Goal: Information Seeking & Learning: Obtain resource

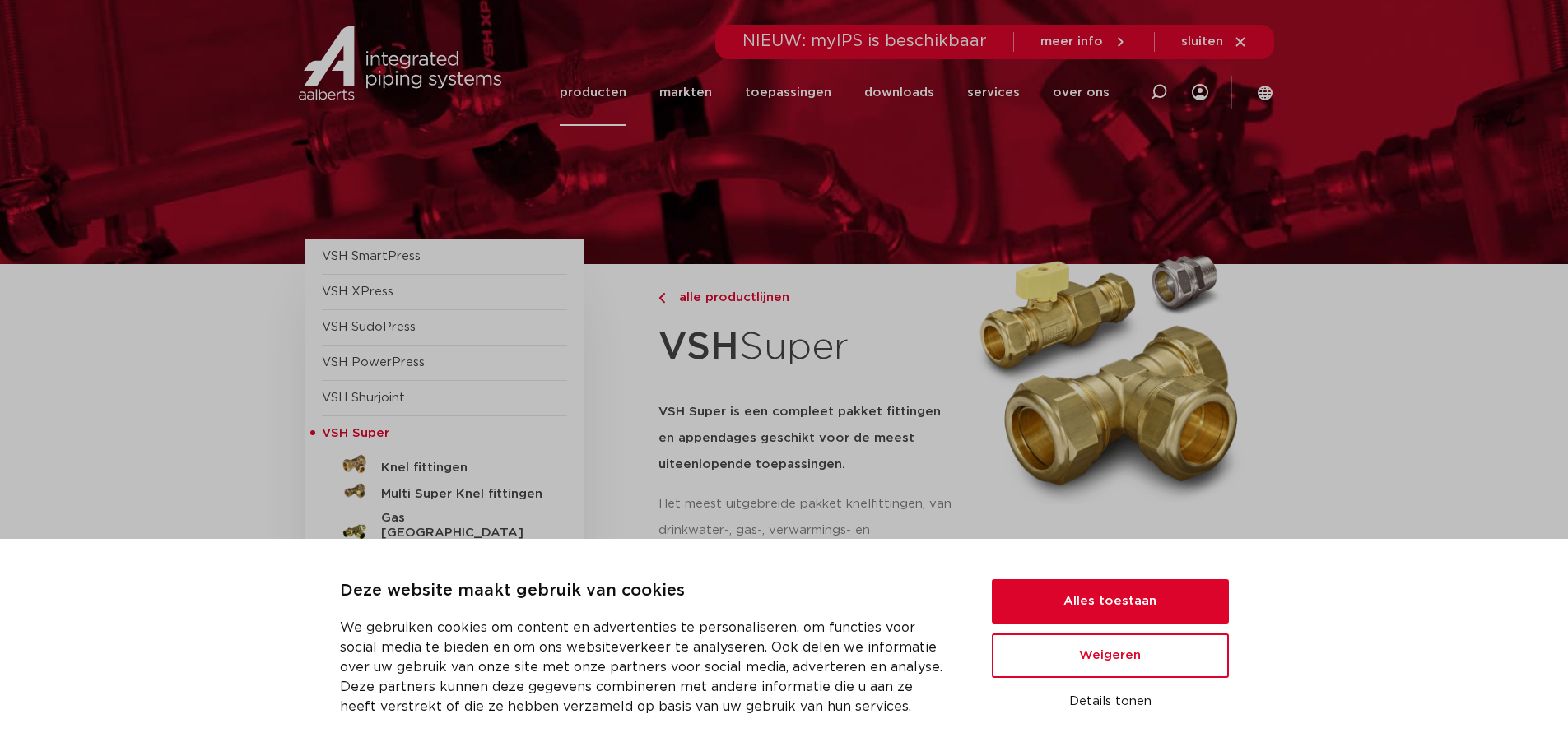
click at [613, 91] on link "producten" at bounding box center [593, 92] width 67 height 67
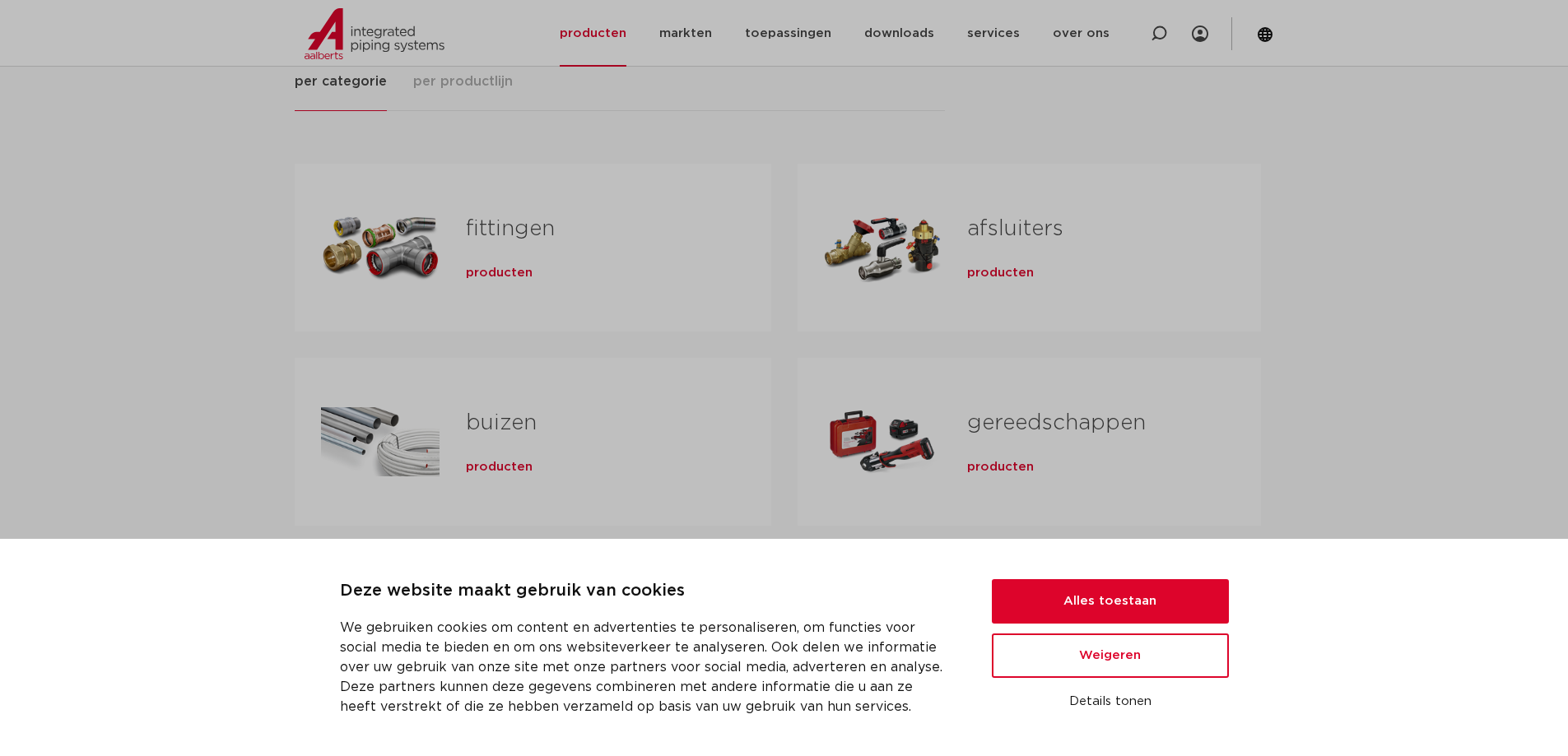
click at [486, 266] on span "producten" at bounding box center [499, 272] width 67 height 16
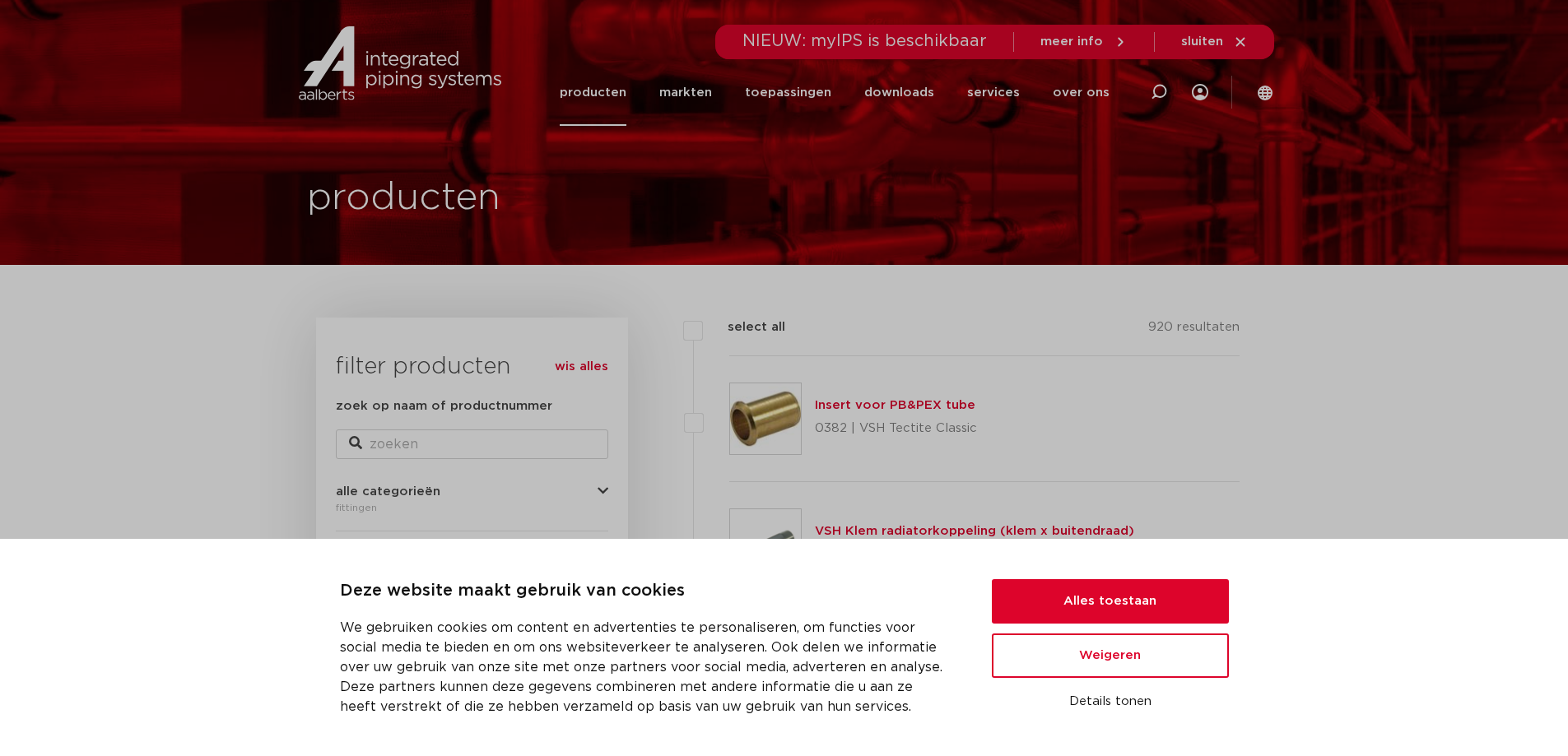
scroll to position [165, 0]
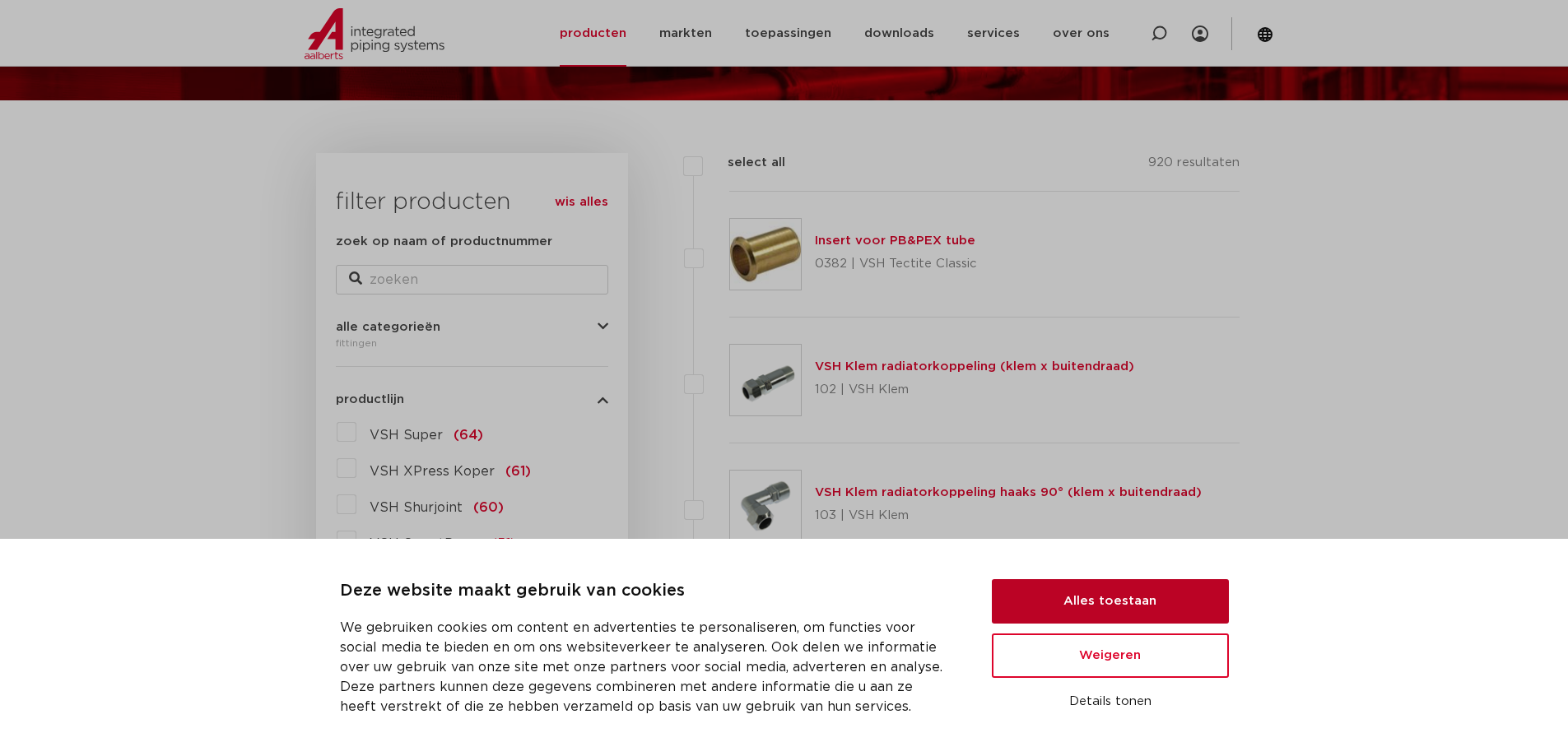
click at [1107, 591] on button "Alles toestaan" at bounding box center [1110, 601] width 237 height 45
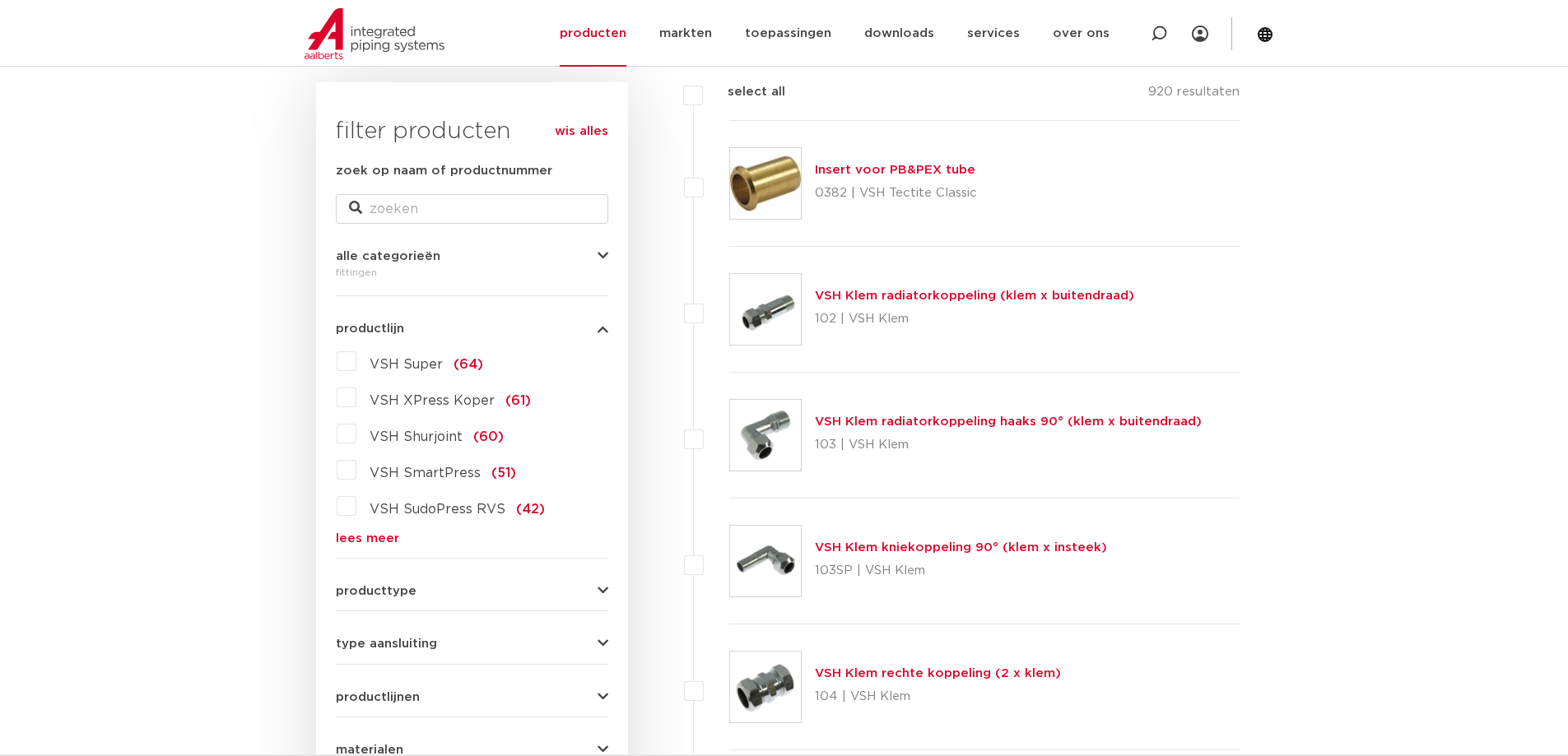
scroll to position [329, 0]
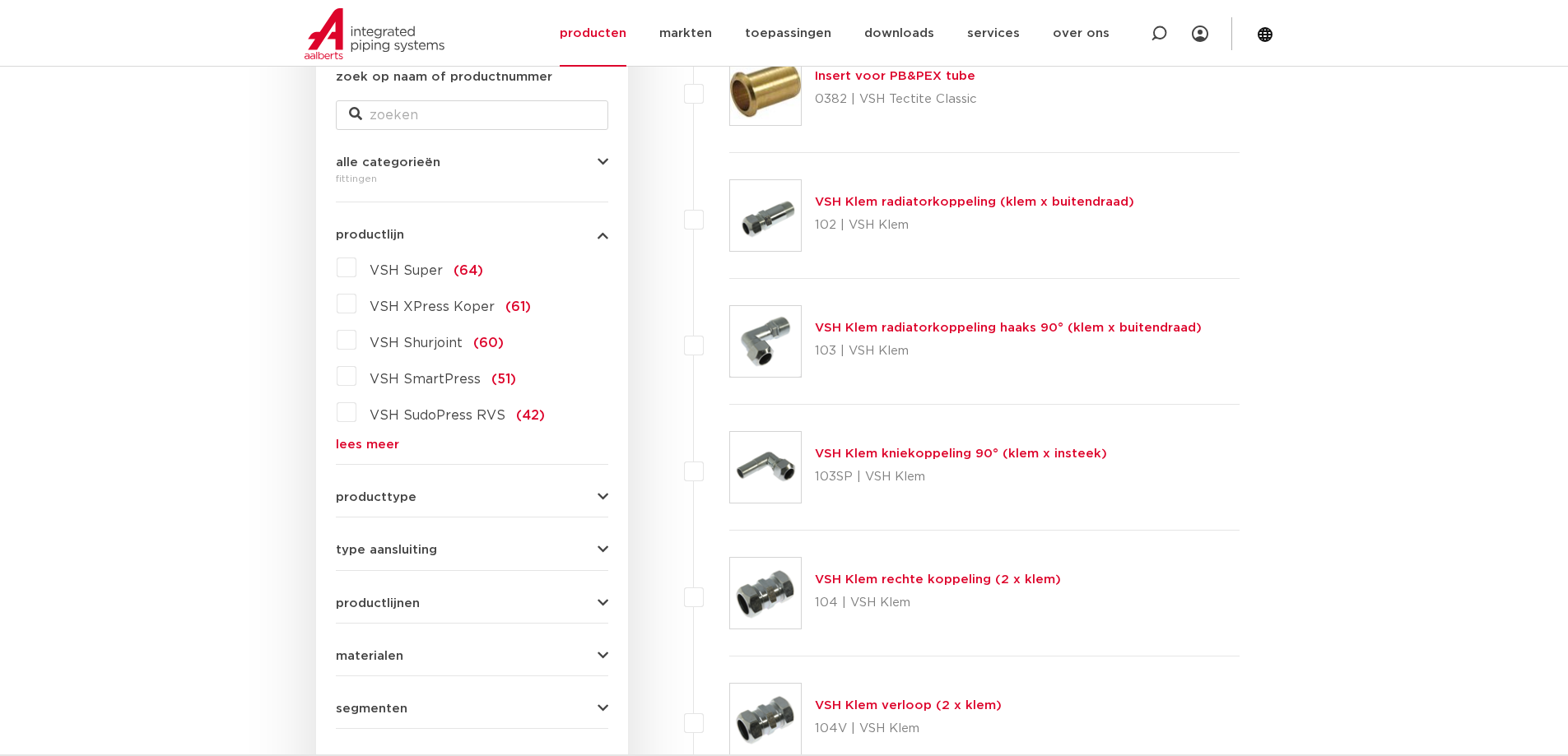
click at [413, 264] on span "VSH Super" at bounding box center [406, 270] width 73 height 13
click at [0, 0] on input "VSH Super (64)" at bounding box center [0, 0] width 0 height 0
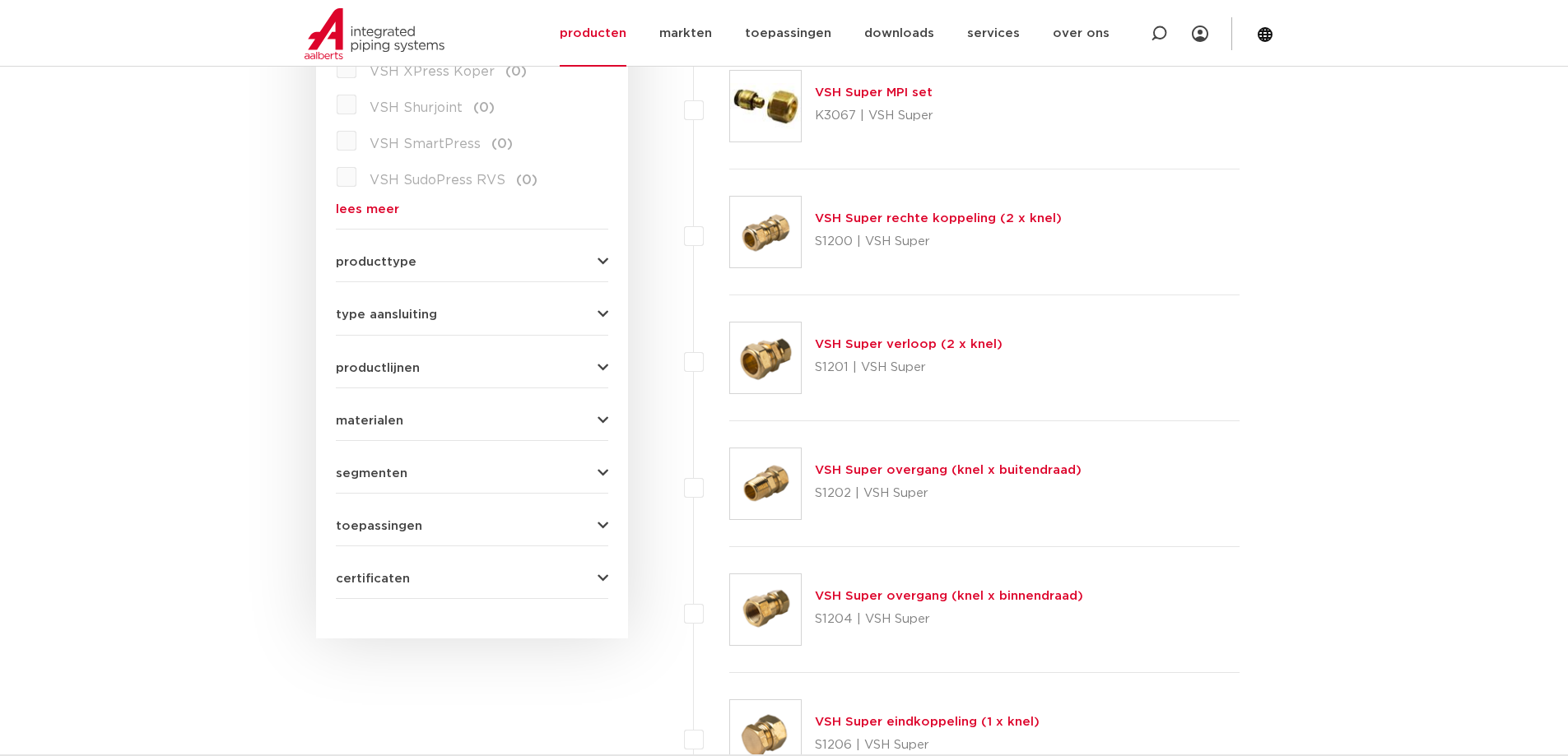
scroll to position [658, 0]
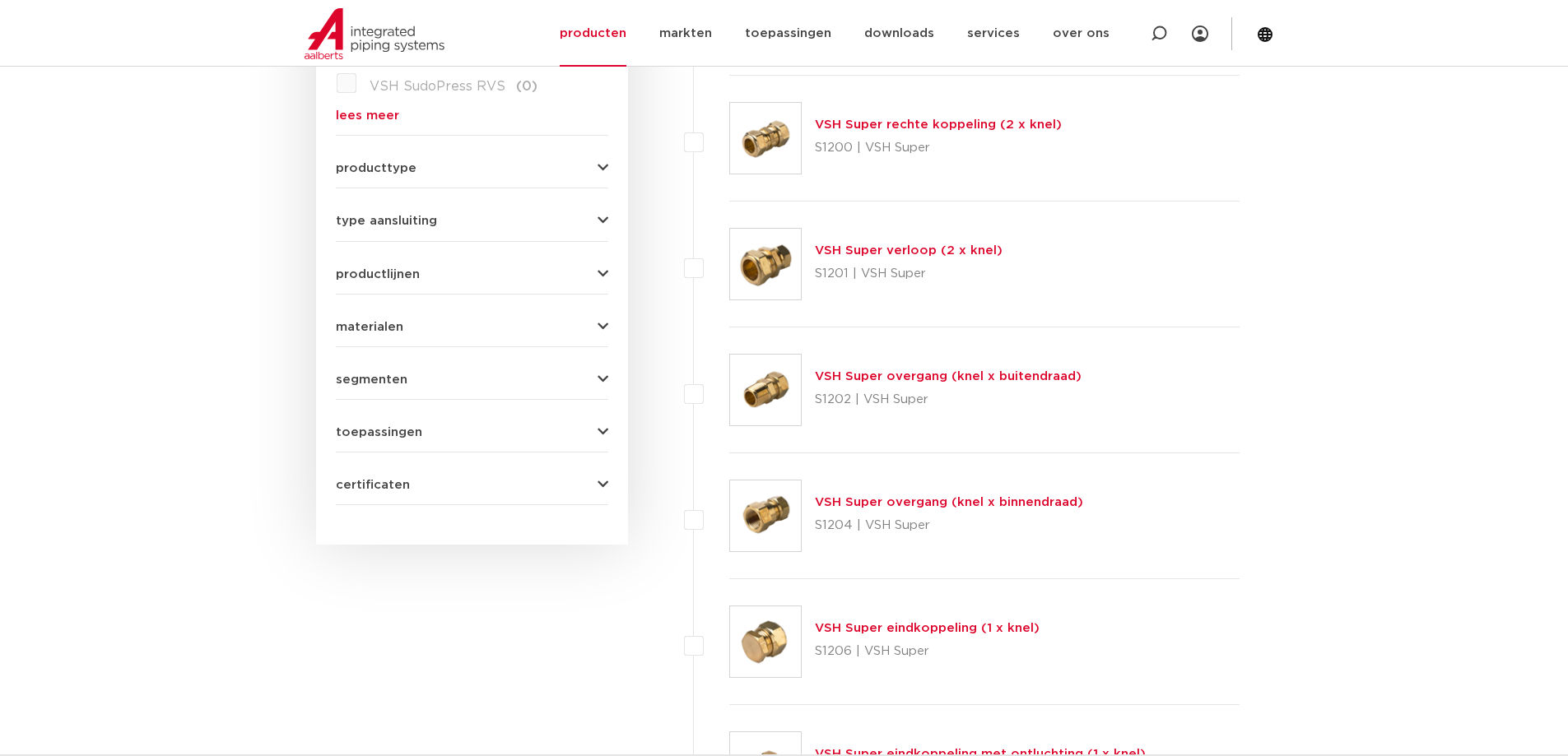
click at [873, 373] on link "VSH Super overgang (knel x buitendraad)" at bounding box center [949, 376] width 267 height 12
click at [863, 371] on link "VSH Super overgang (knel x buitendraad)" at bounding box center [949, 376] width 267 height 12
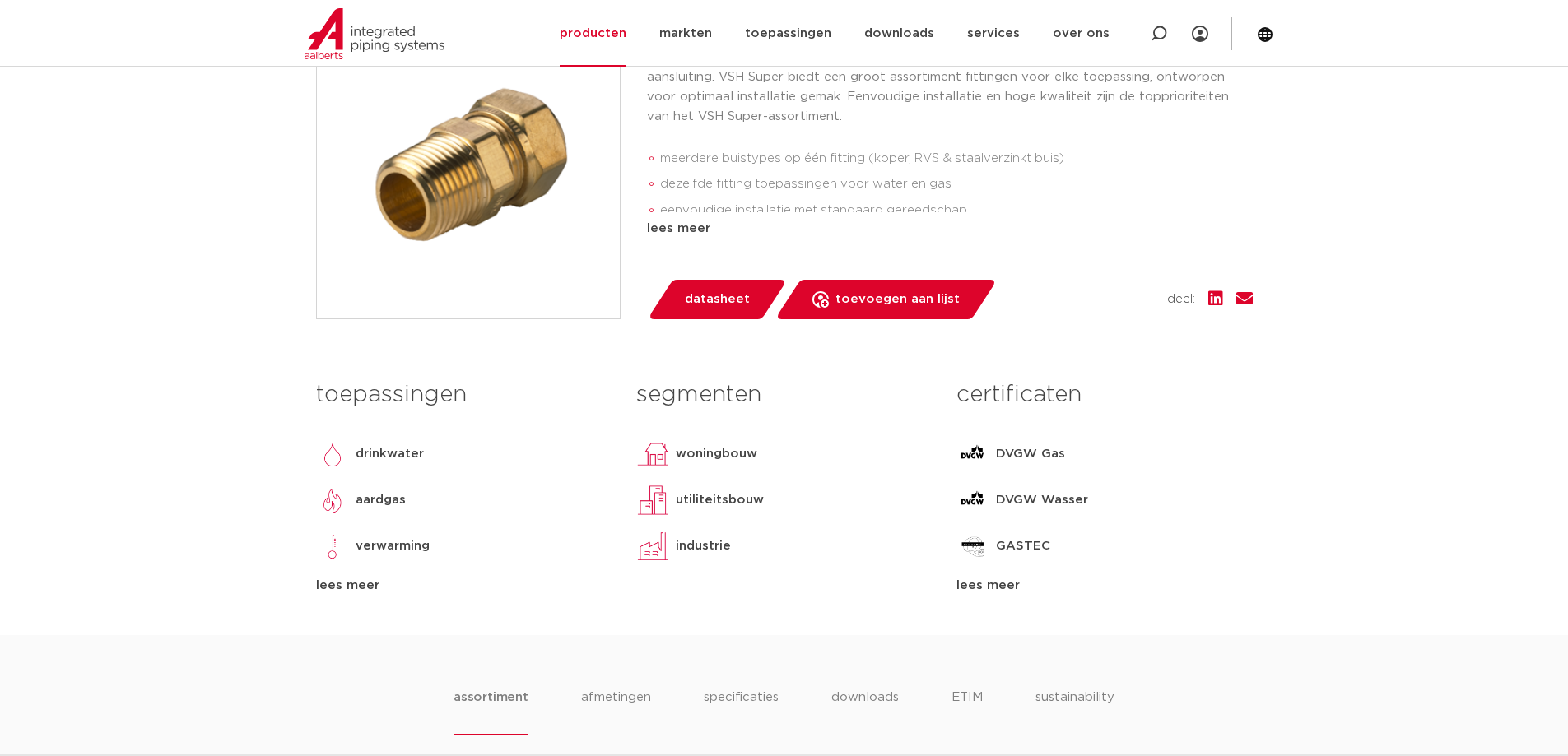
scroll to position [411, 0]
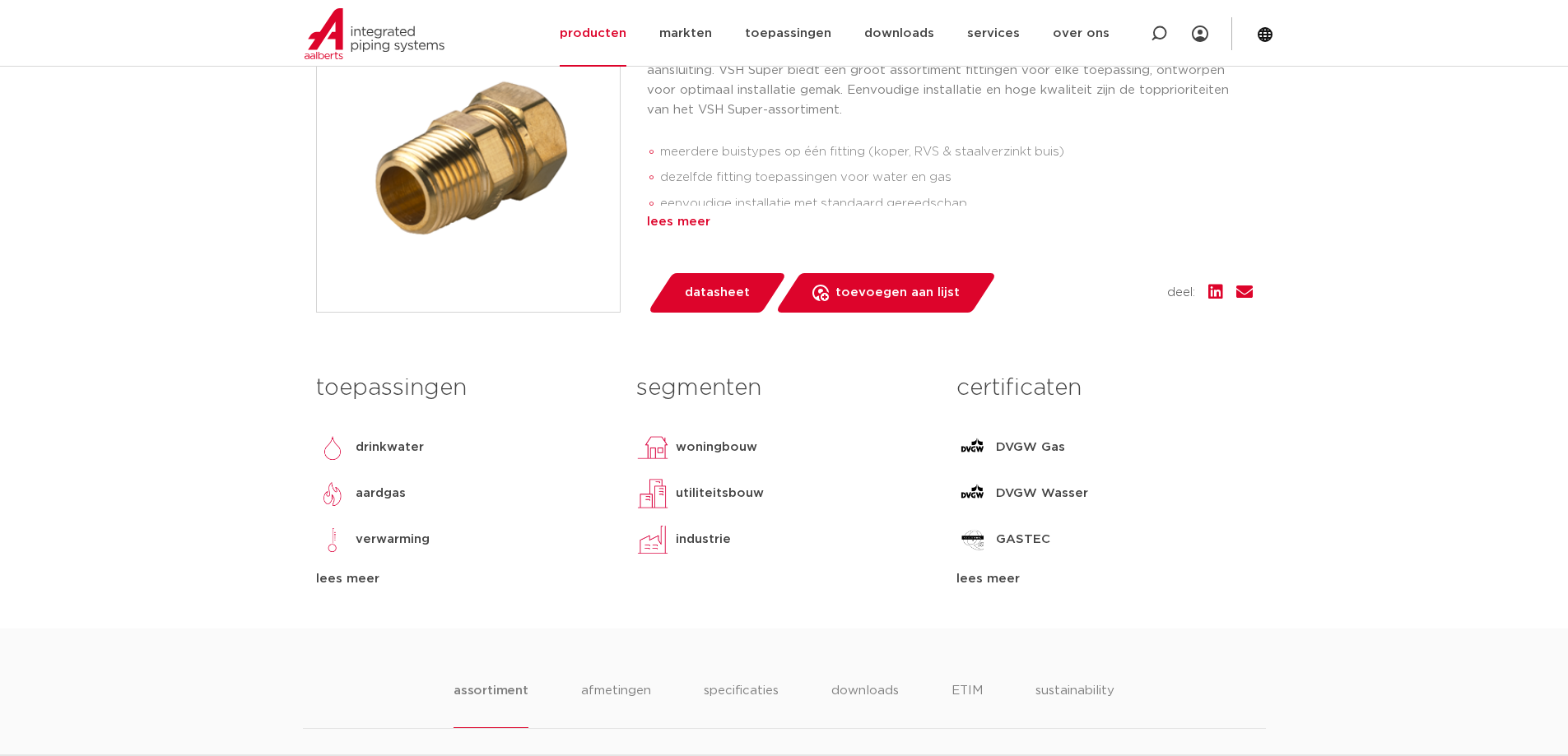
click at [671, 218] on div "lees meer" at bounding box center [950, 222] width 606 height 20
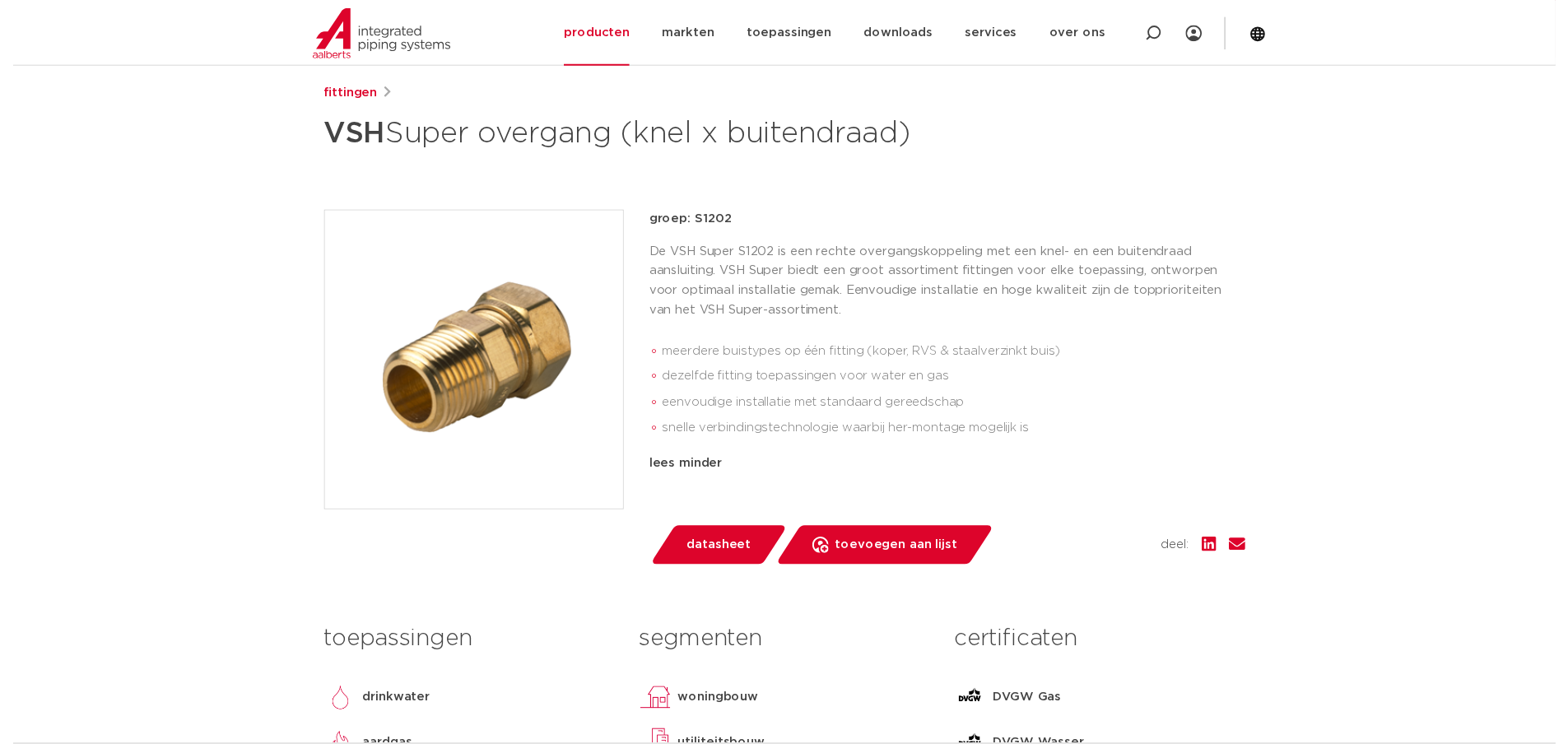
scroll to position [165, 0]
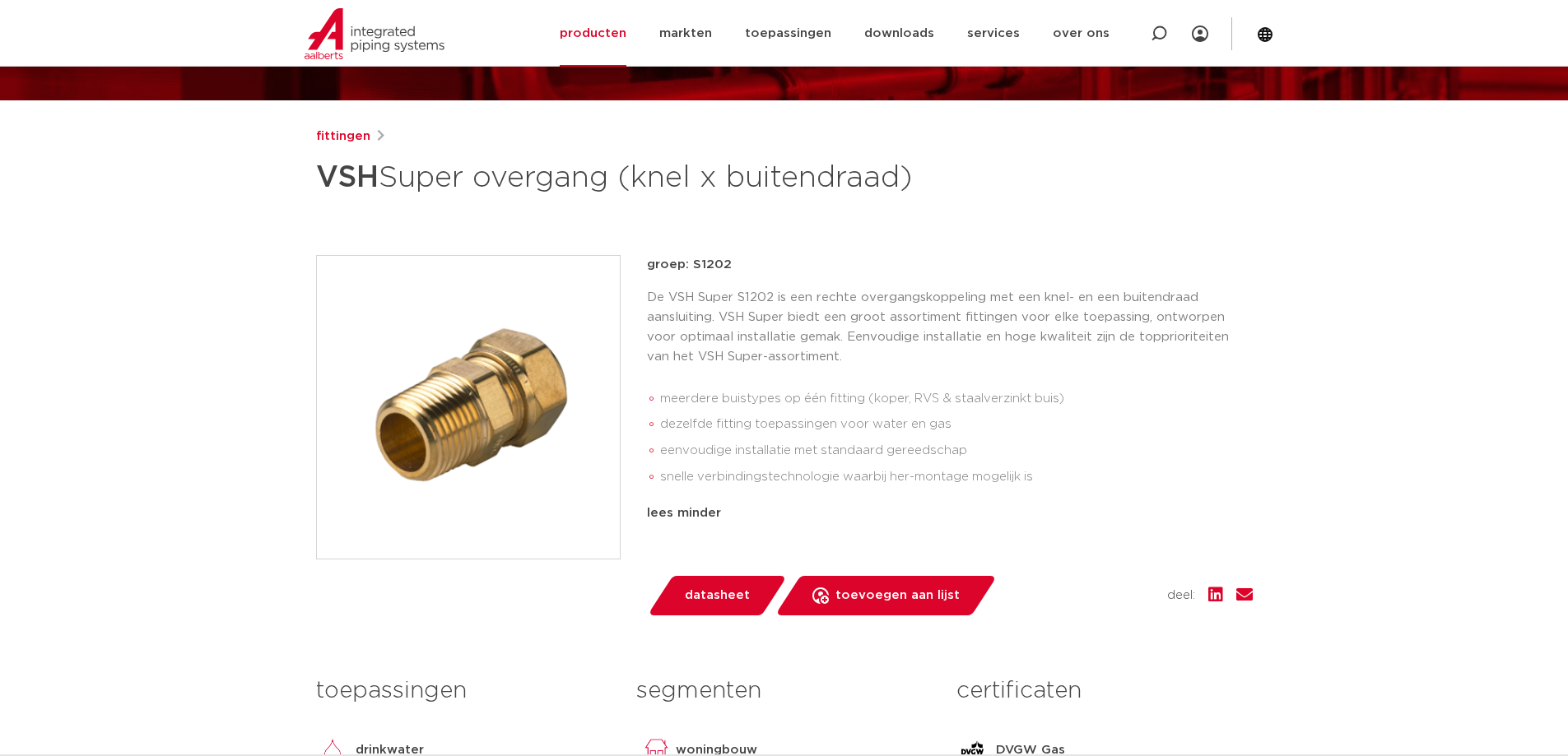
click at [725, 591] on span "datasheet" at bounding box center [717, 596] width 65 height 27
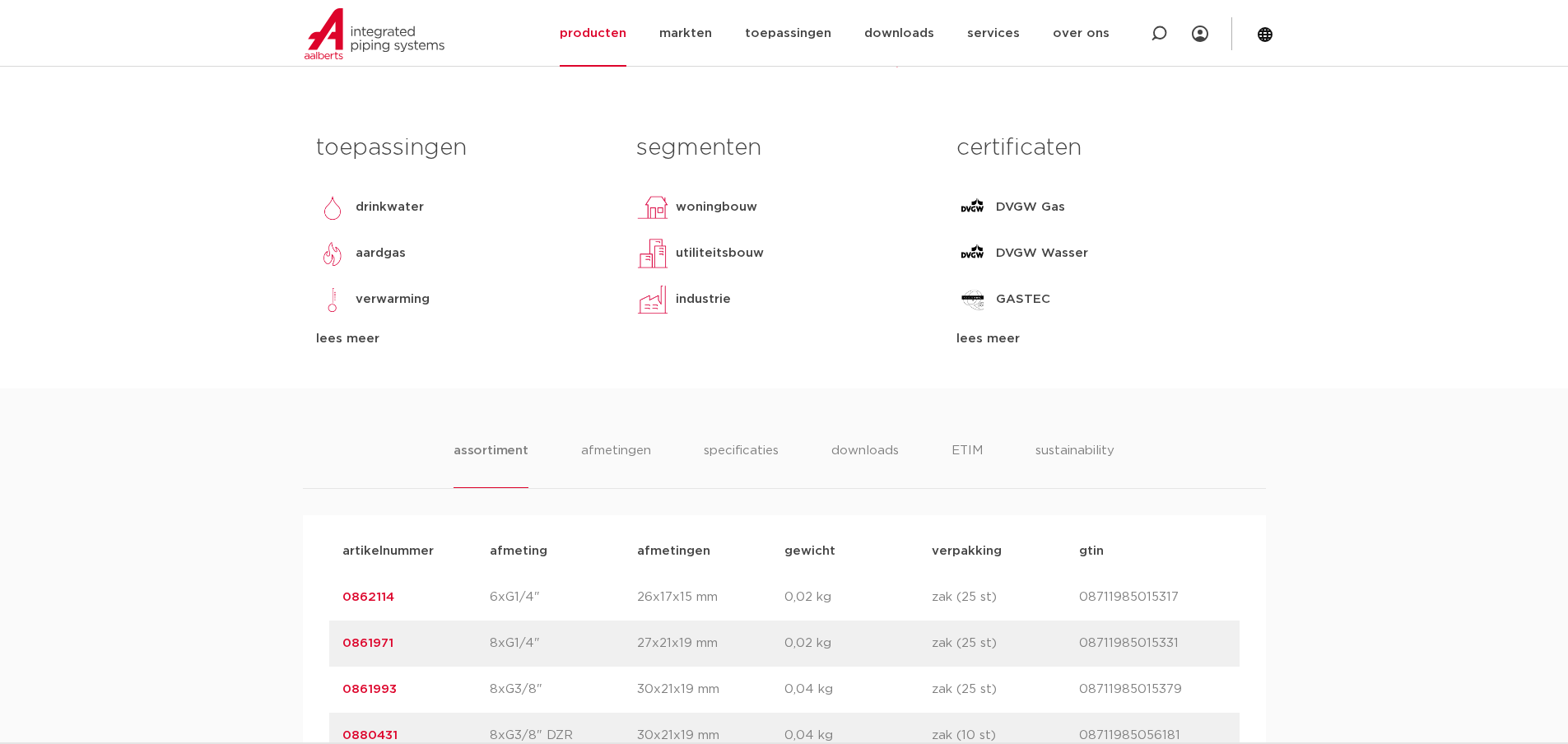
scroll to position [741, 0]
click at [607, 449] on li "afmetingen" at bounding box center [615, 466] width 71 height 47
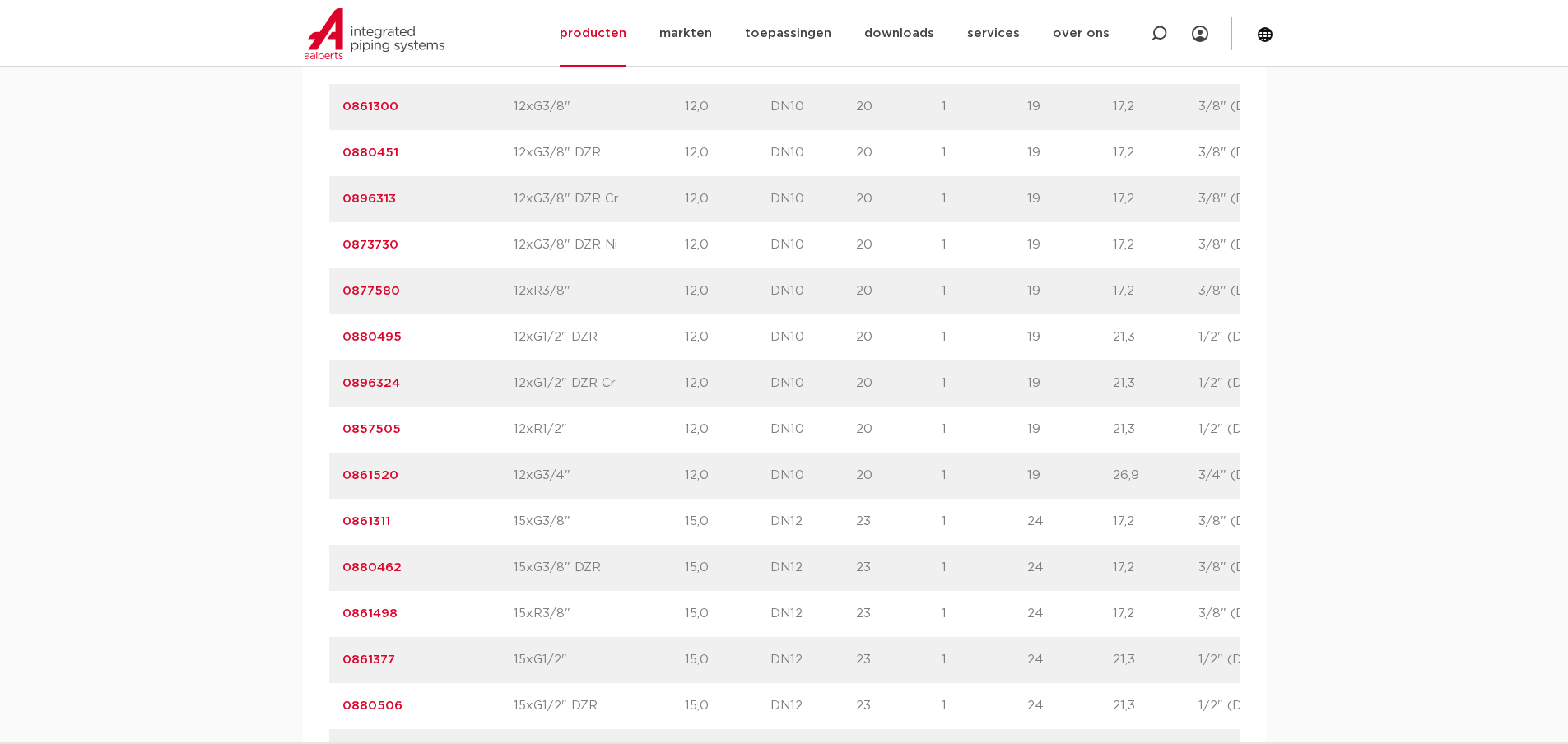
scroll to position [1894, 0]
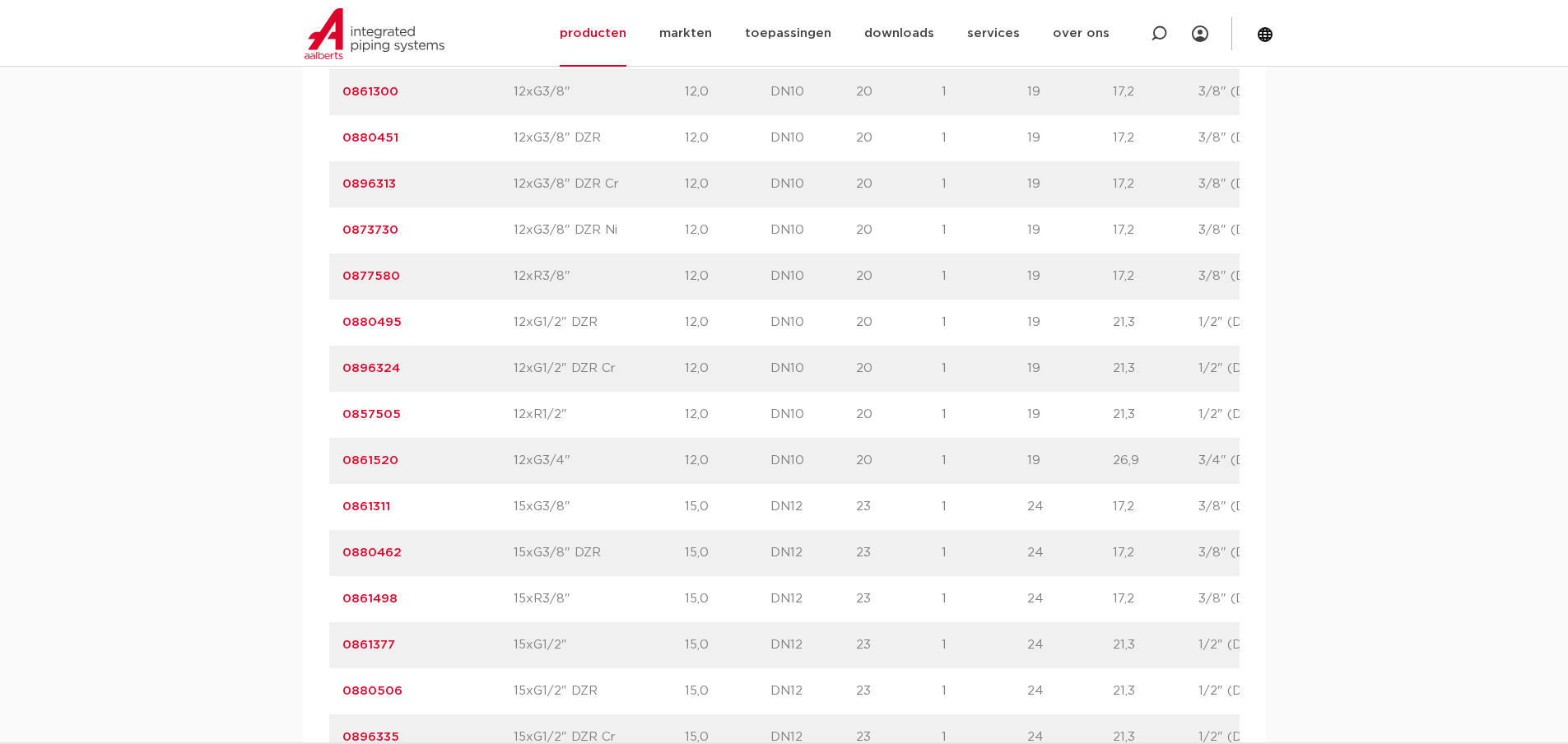
click at [372, 411] on link "0857505" at bounding box center [372, 414] width 58 height 12
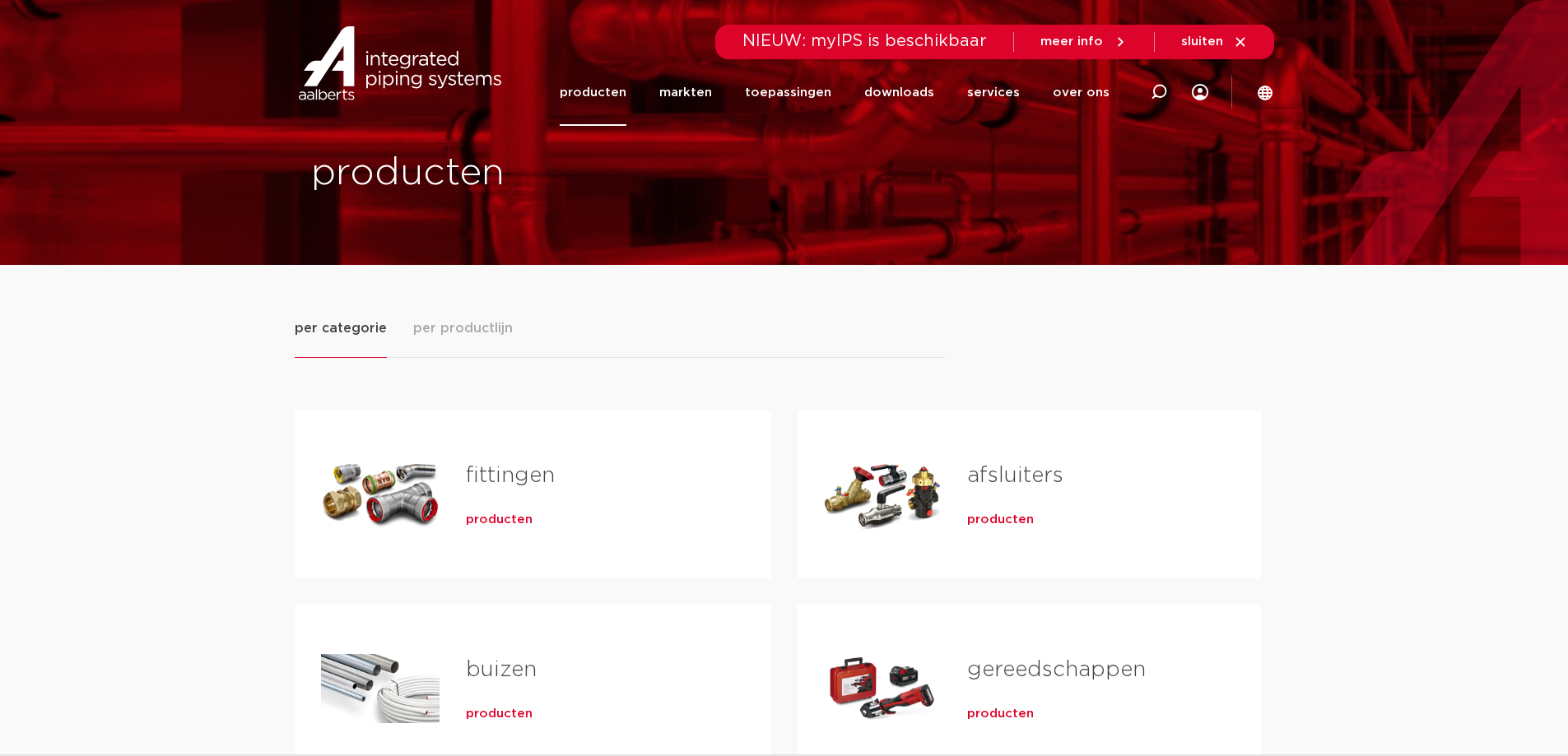
click at [368, 479] on div "Tabs. Open items met enter of spatie, sluit af met escape en navigeer met de pi…" at bounding box center [380, 494] width 118 height 115
click at [500, 518] on span "producten" at bounding box center [499, 520] width 67 height 16
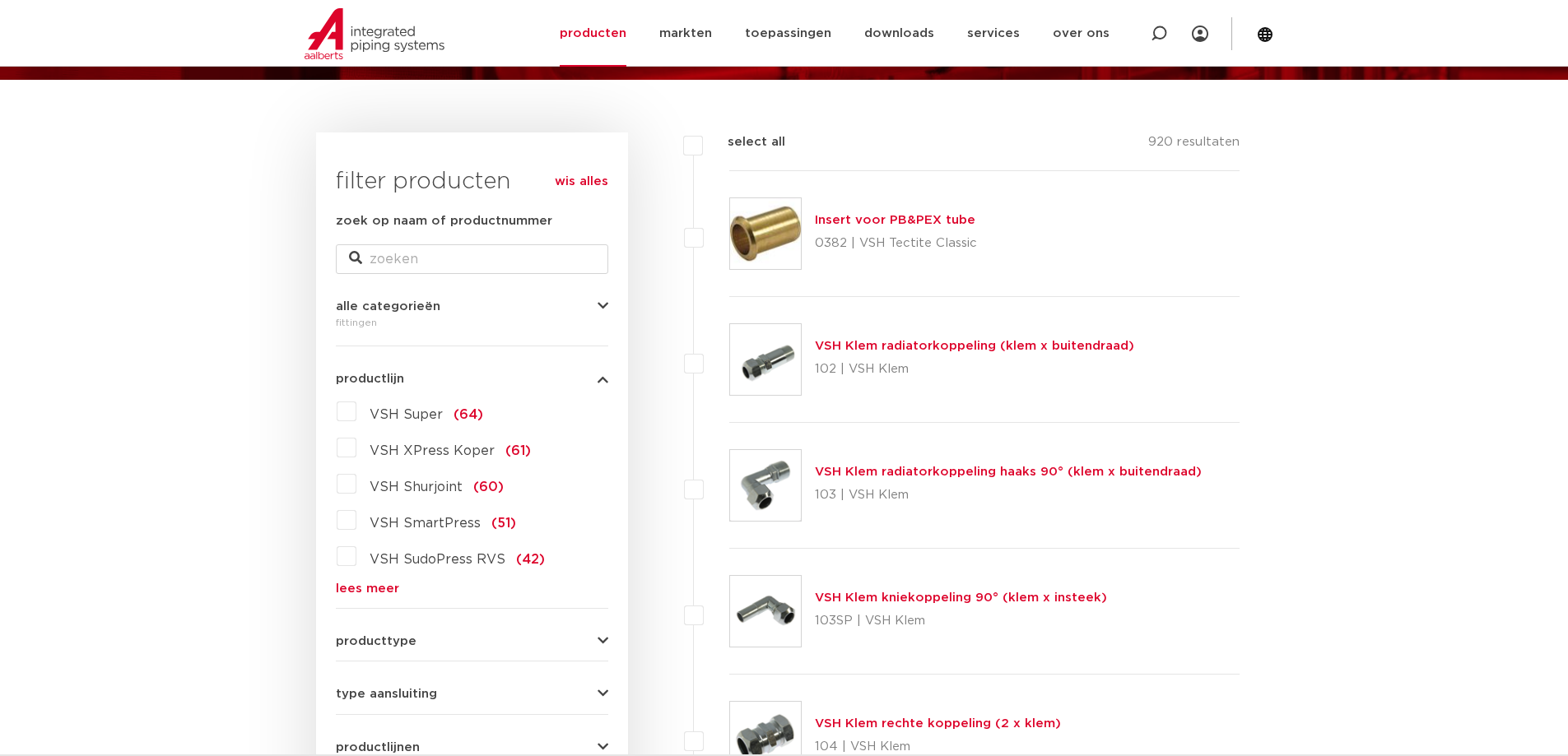
scroll to position [329, 0]
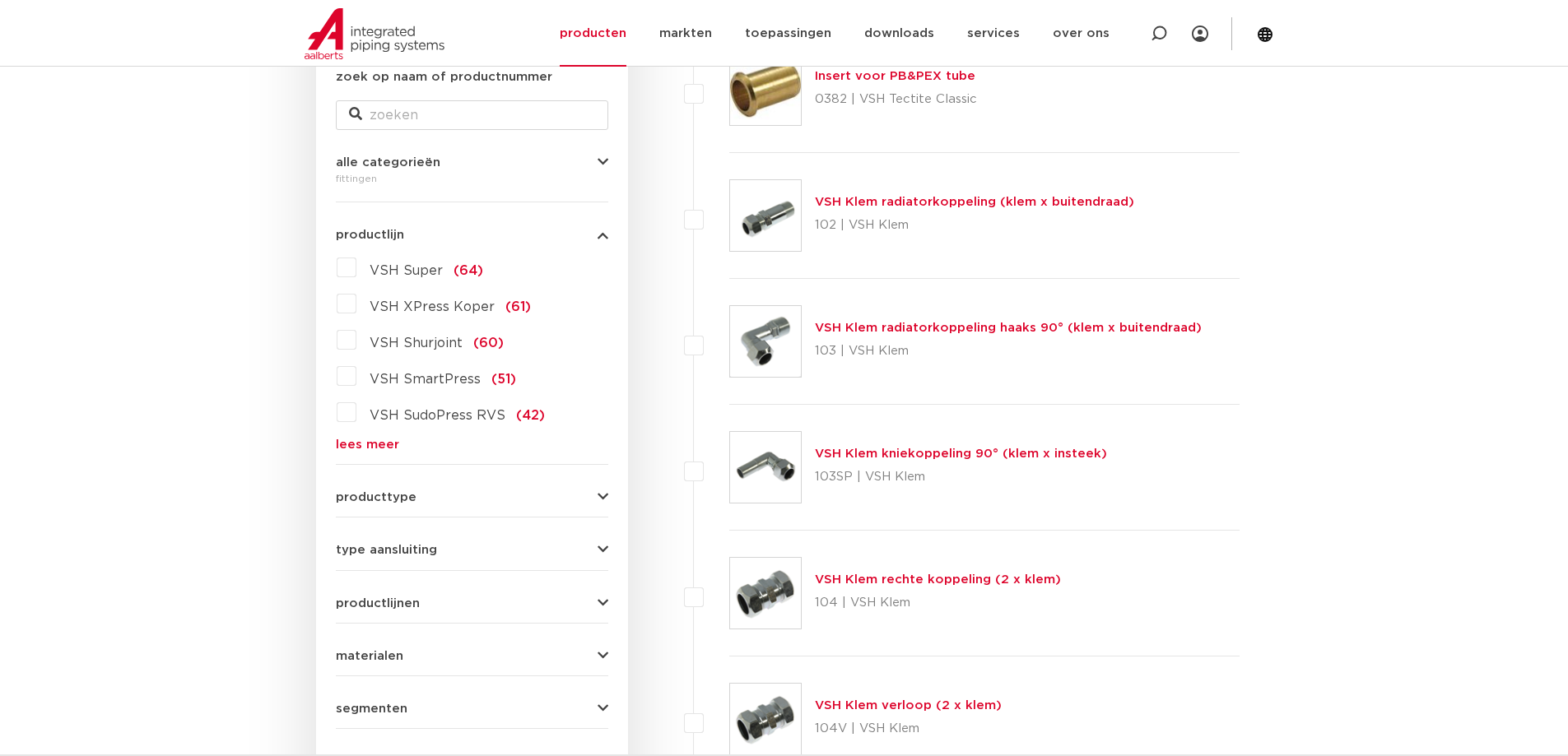
click at [356, 271] on label "VSH Super (64)" at bounding box center [419, 268] width 127 height 27
click at [0, 0] on input "VSH Super (64)" at bounding box center [0, 0] width 0 height 0
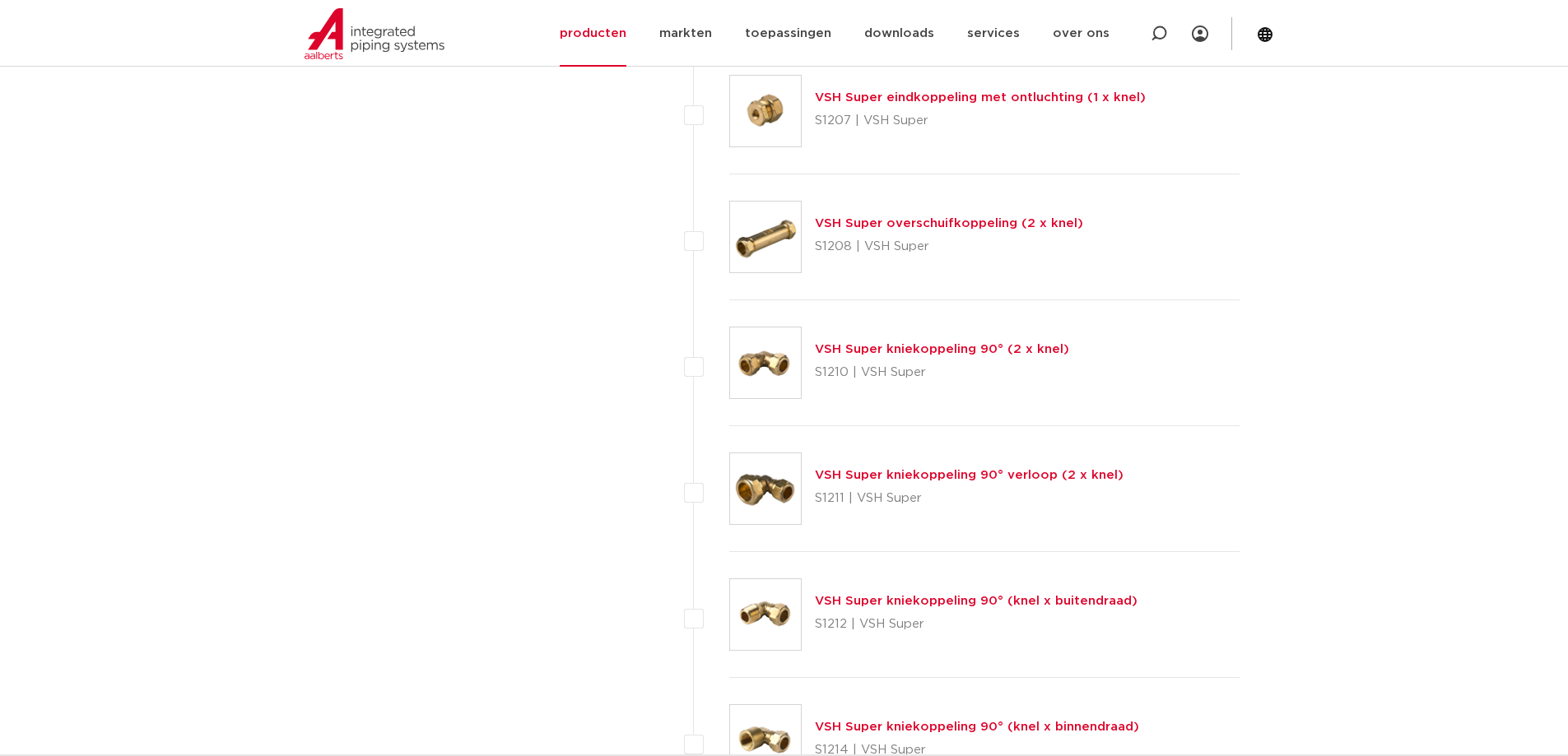
scroll to position [1317, 0]
click at [910, 472] on link "VSH Super kniekoppeling 90° verloop (2 x knel)" at bounding box center [970, 473] width 309 height 12
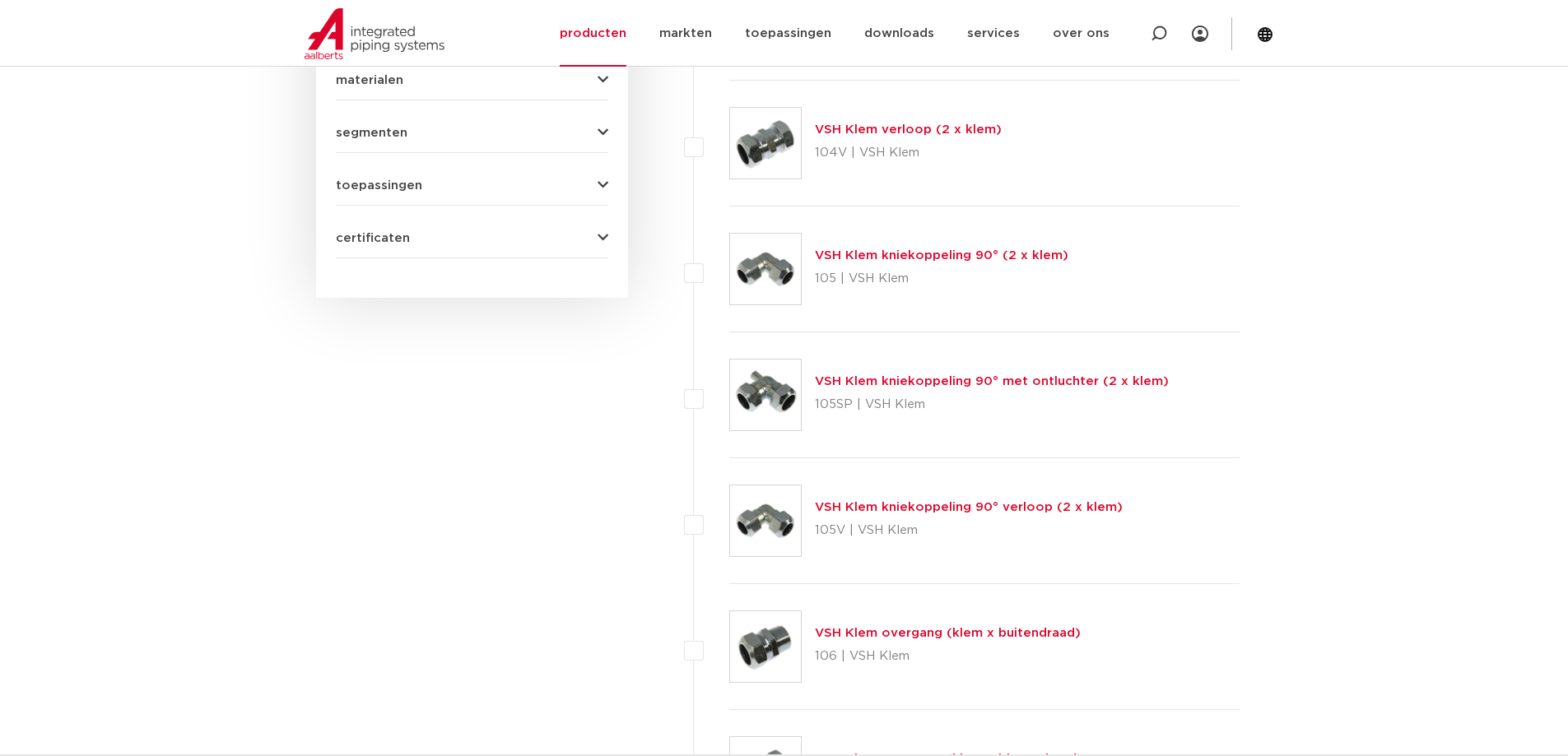
scroll to position [576, 0]
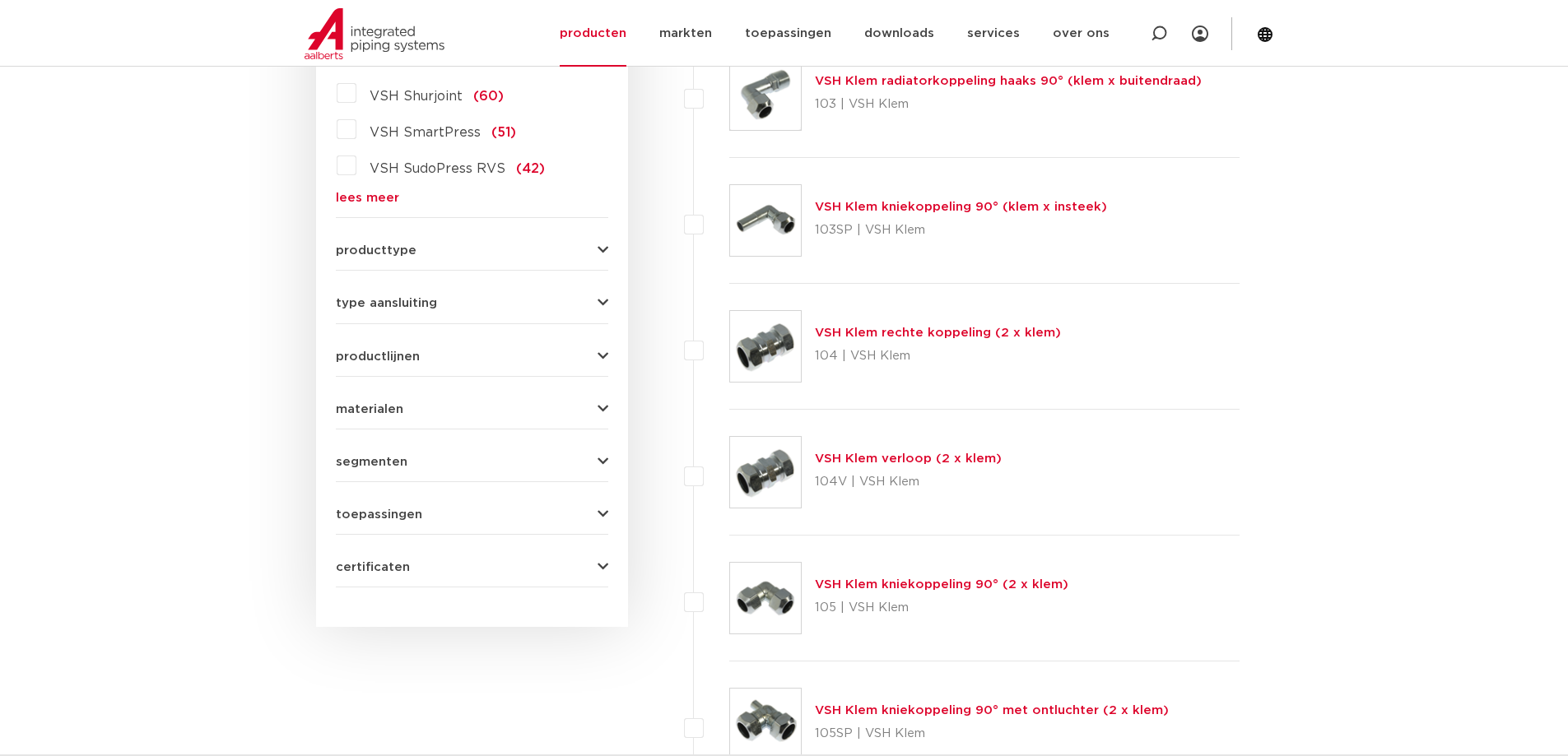
click at [392, 247] on span "producttype" at bounding box center [376, 250] width 81 height 12
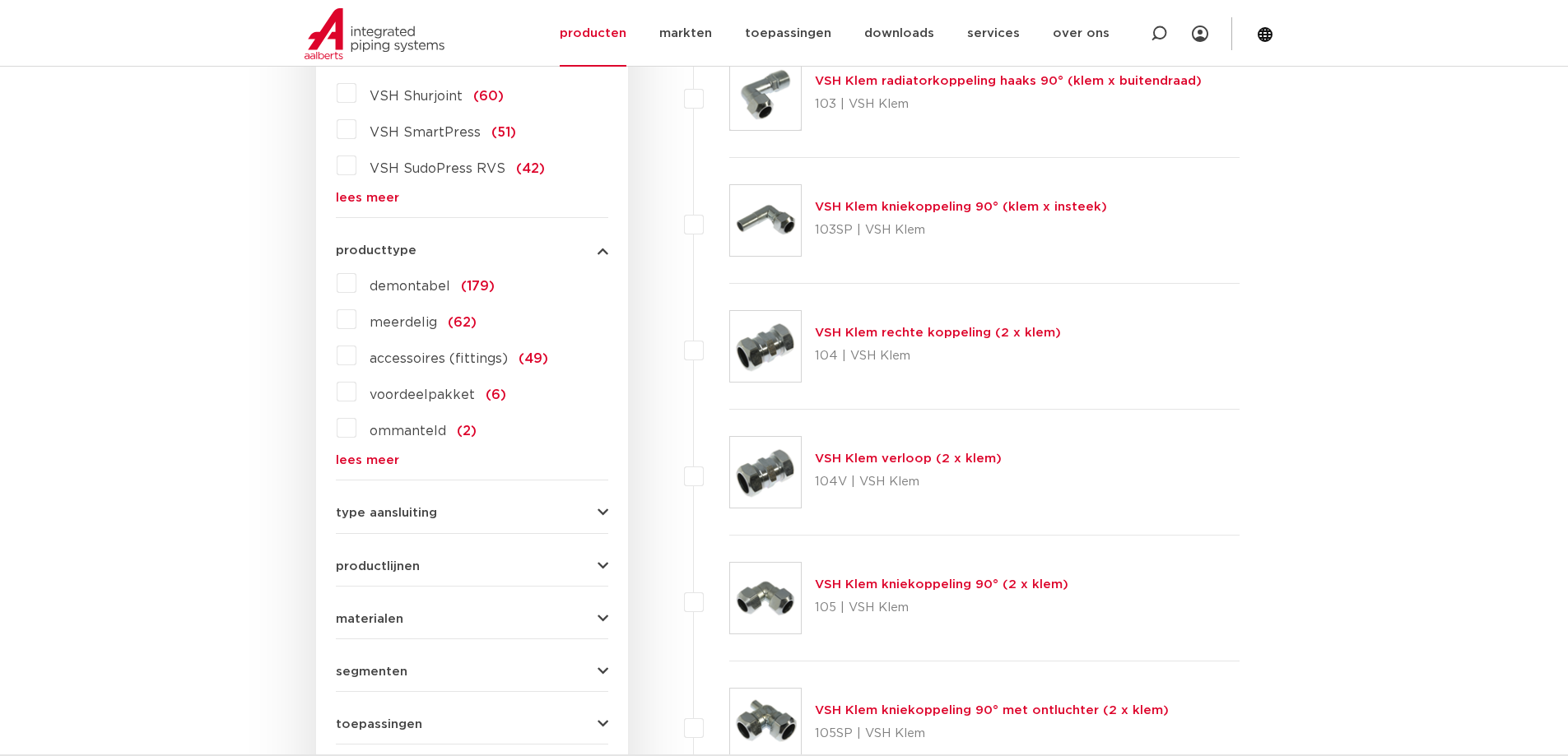
click at [383, 245] on span "producttype" at bounding box center [376, 250] width 81 height 12
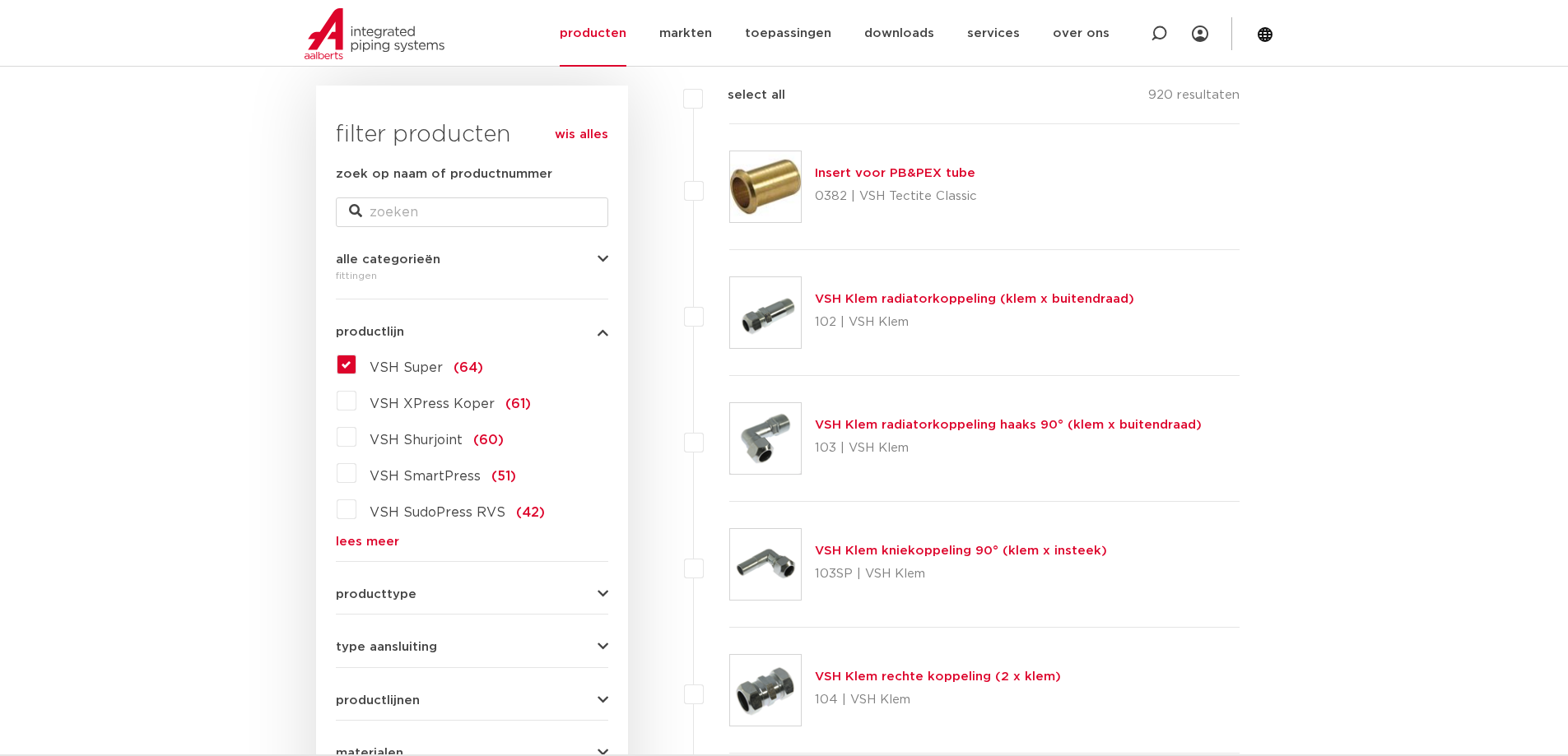
scroll to position [211, 0]
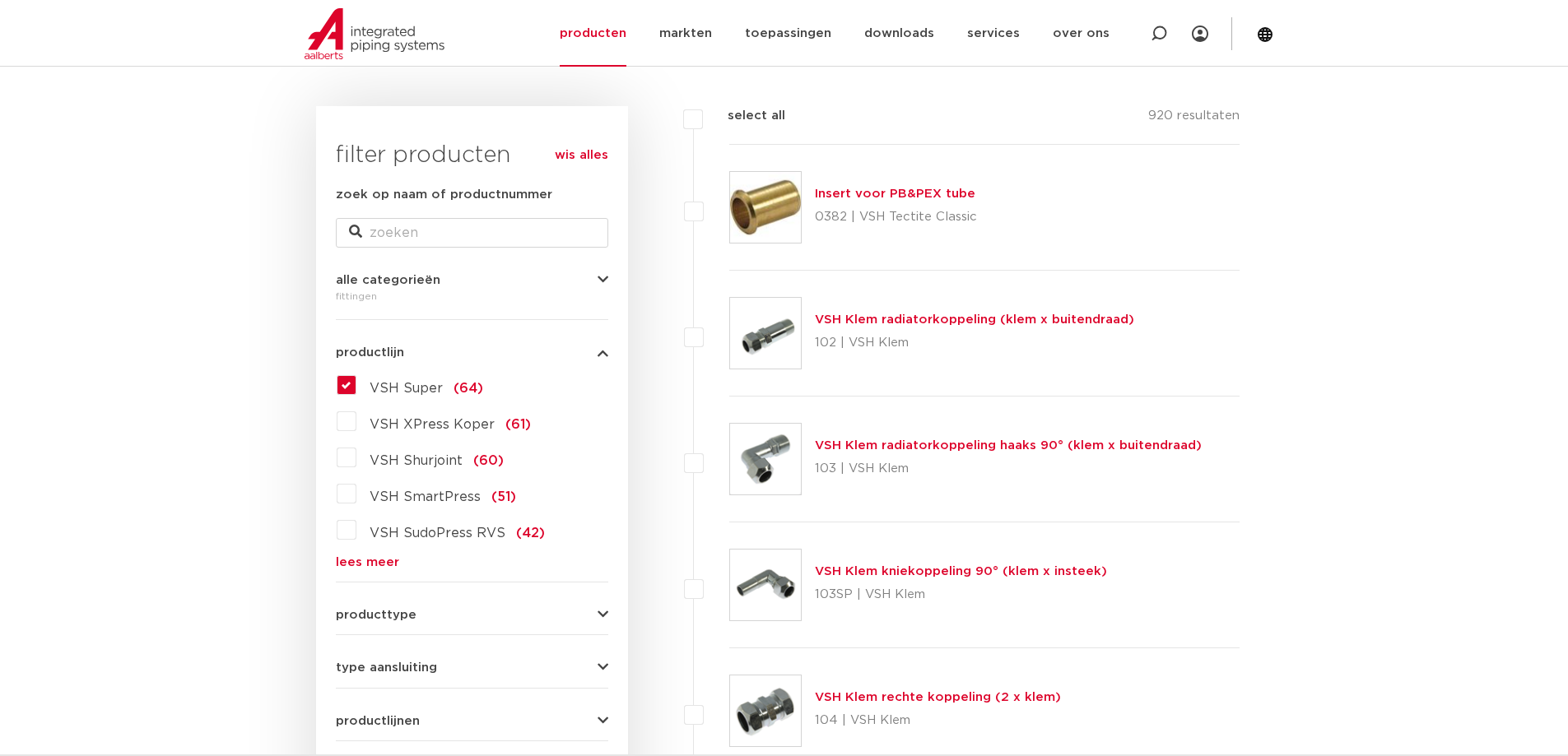
drag, startPoint x: 345, startPoint y: 385, endPoint x: 396, endPoint y: 384, distance: 51.0
click at [356, 385] on label "VSH Super (64)" at bounding box center [419, 386] width 127 height 27
click at [0, 0] on input "VSH Super (64)" at bounding box center [0, 0] width 0 height 0
click at [356, 382] on label "VSH Super (64)" at bounding box center [419, 386] width 127 height 27
click at [0, 0] on input "VSH Super (64)" at bounding box center [0, 0] width 0 height 0
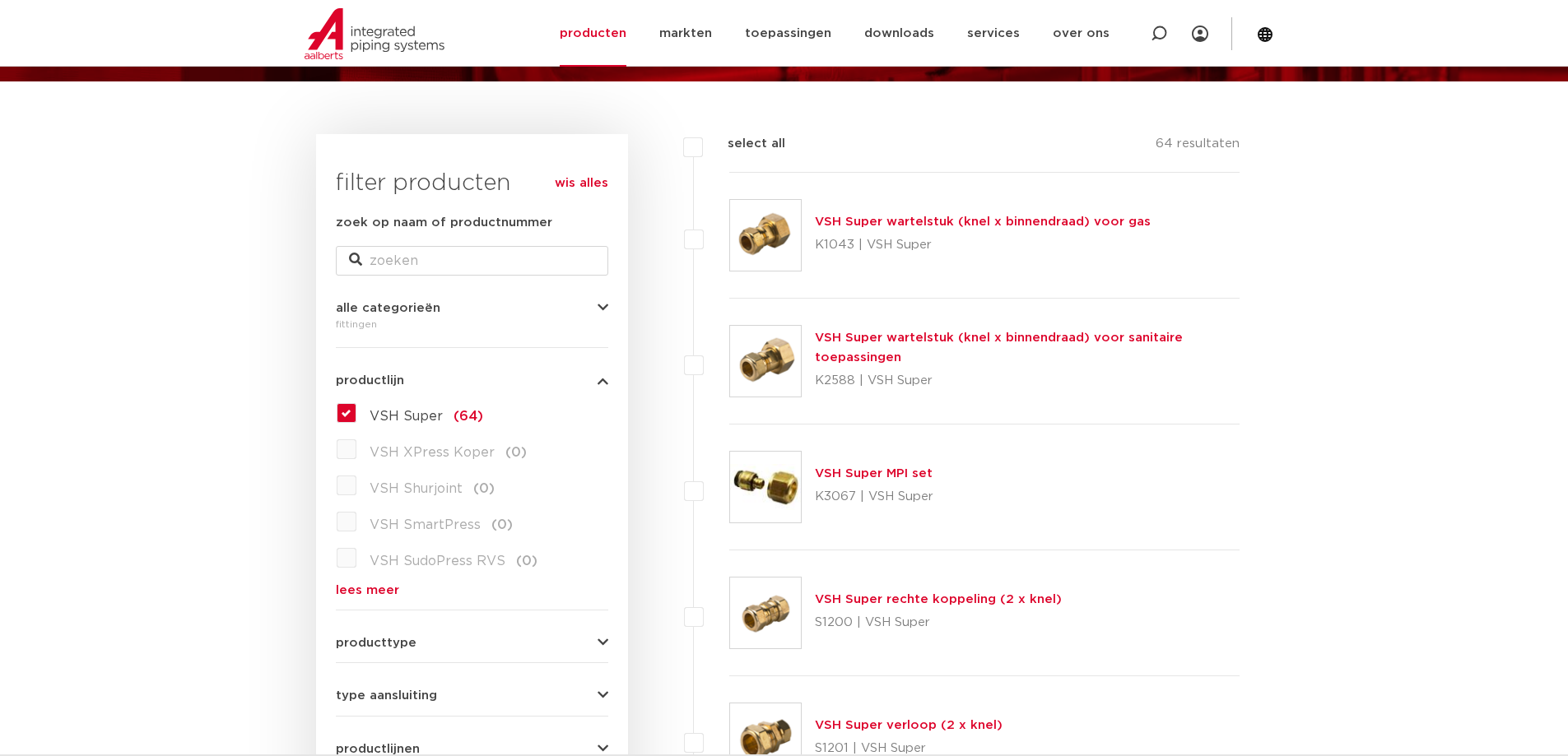
scroll to position [211, 0]
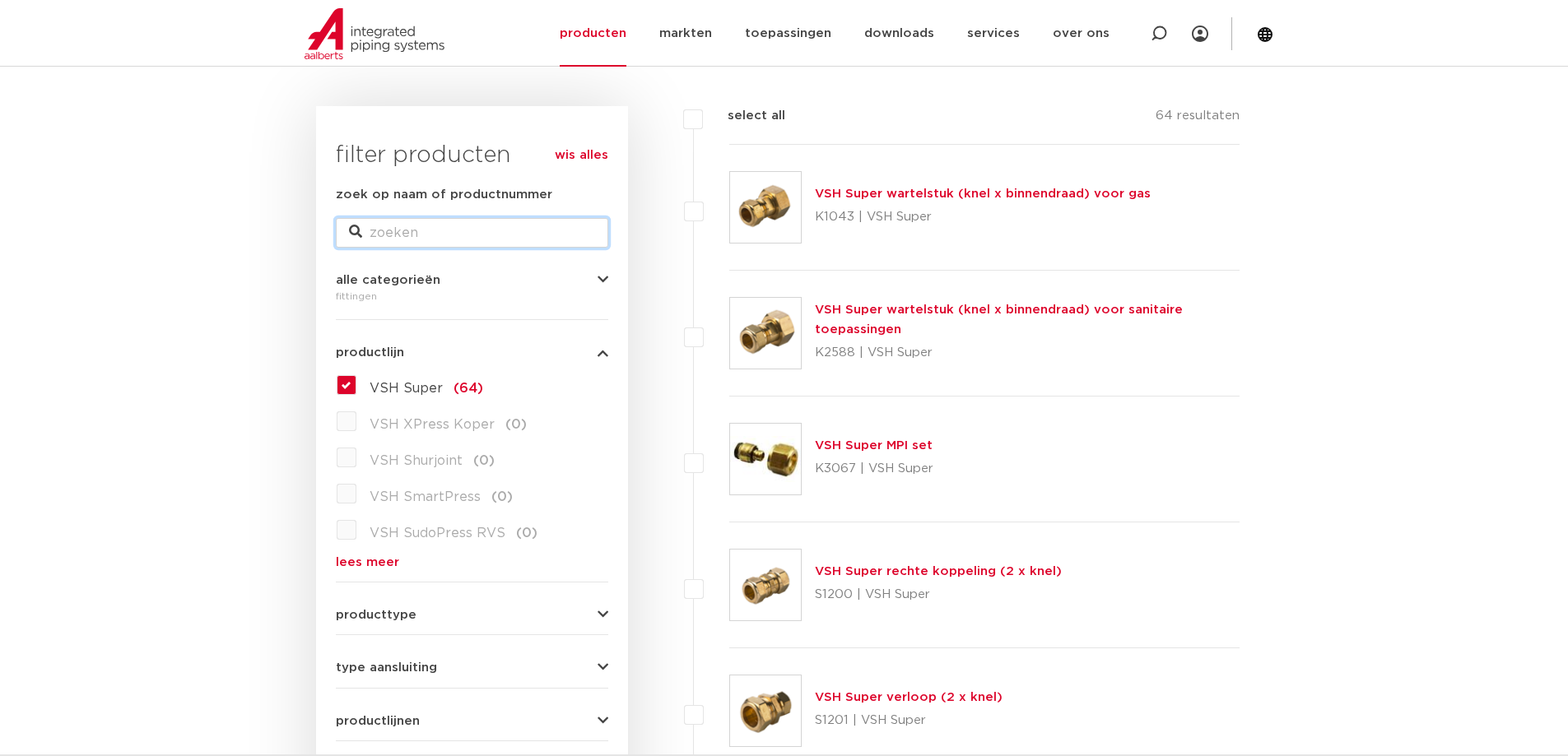
drag, startPoint x: 368, startPoint y: 228, endPoint x: 493, endPoint y: 227, distance: 125.0
click at [368, 228] on input "zoek op naam of productnummer" at bounding box center [472, 232] width 272 height 30
type input "12 mm knel"
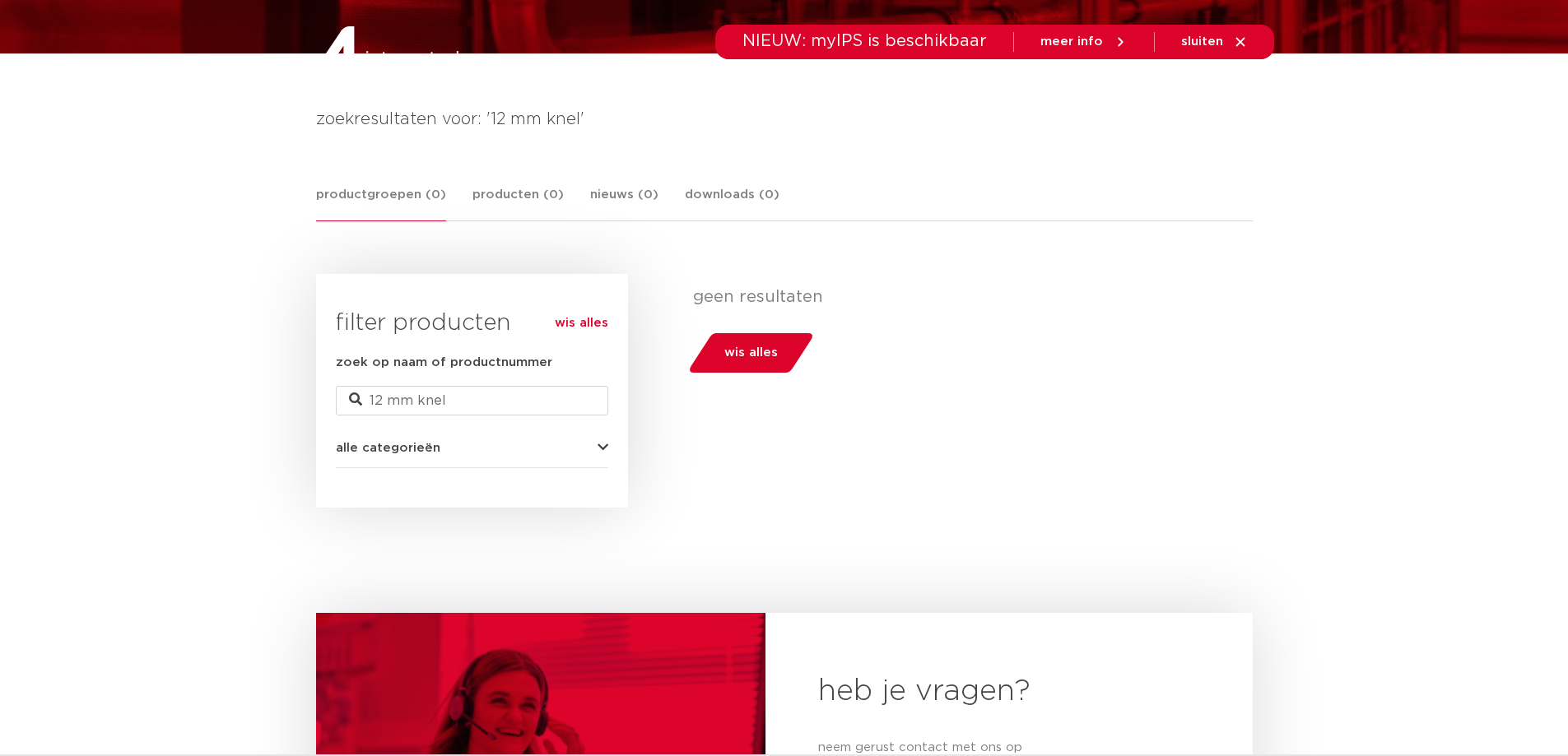
scroll to position [211, 0]
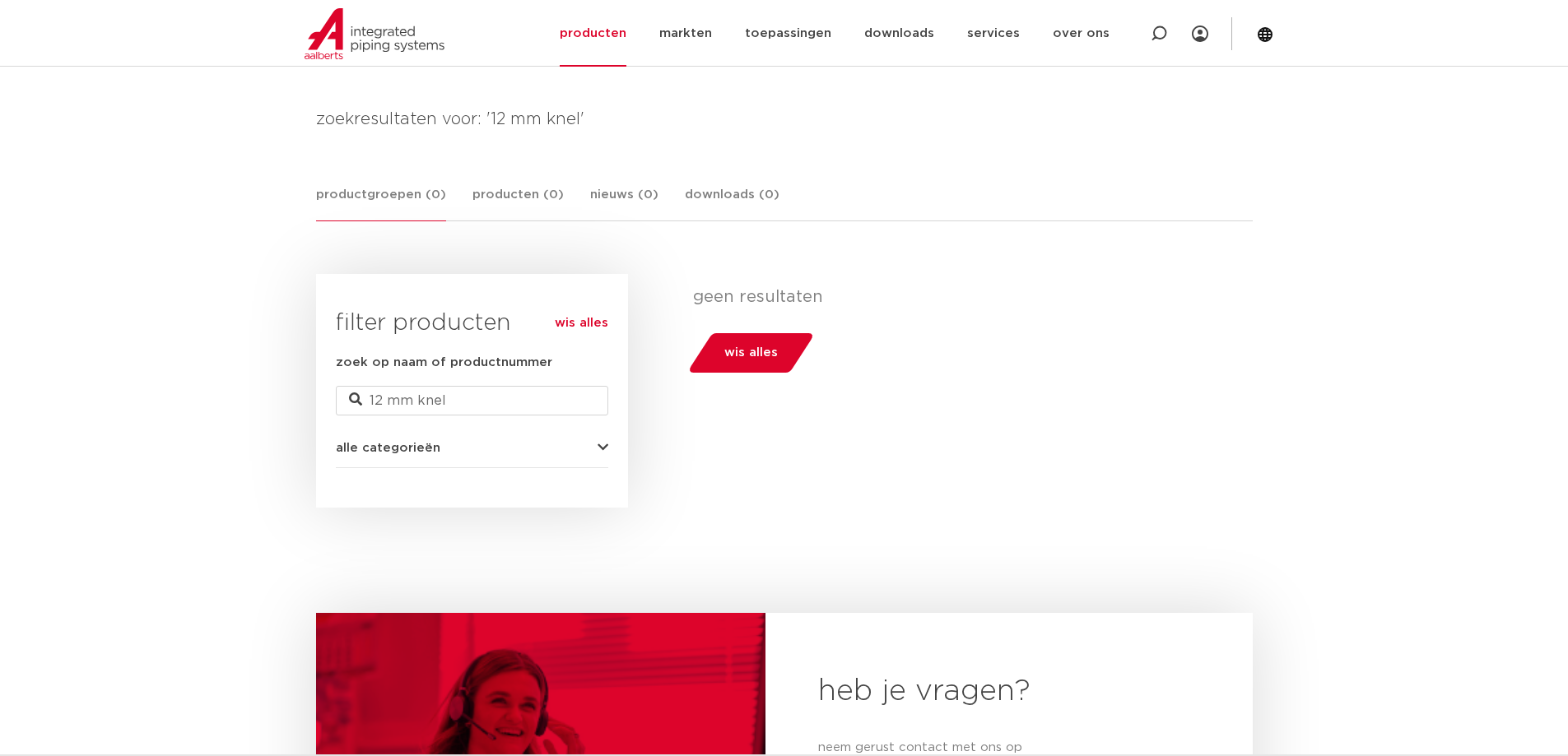
click at [753, 355] on span "wis alles" at bounding box center [752, 353] width 53 height 27
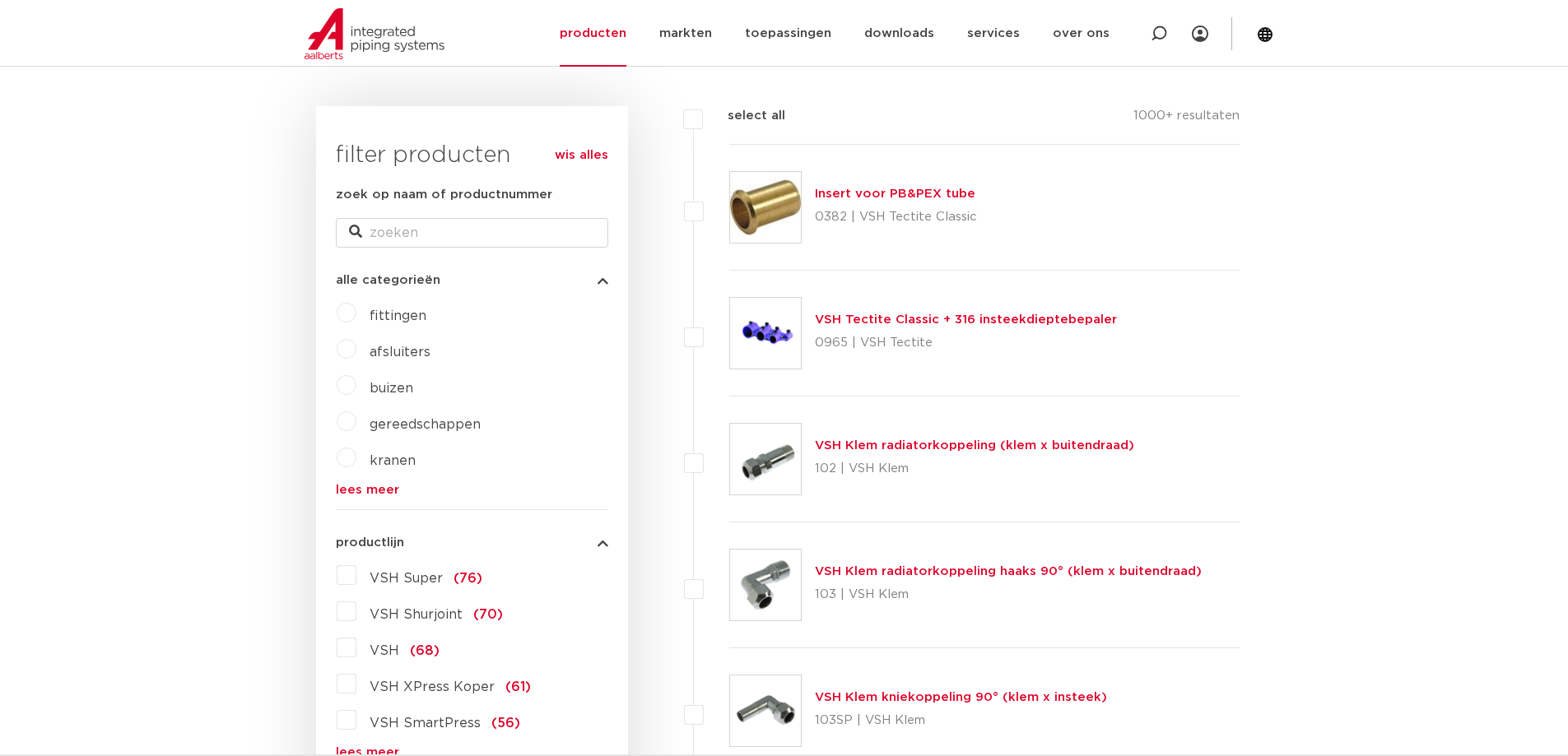
drag, startPoint x: 345, startPoint y: 570, endPoint x: 400, endPoint y: 535, distance: 65.2
click at [347, 564] on div "VSH Super (76) VSH Shurjoint (70) VSH (68) VSH XPress Koper (61) VSH SmartPress…" at bounding box center [472, 660] width 272 height 197
click at [356, 576] on label "VSH Super (76)" at bounding box center [419, 575] width 126 height 27
click at [0, 0] on input "VSH Super (76)" at bounding box center [0, 0] width 0 height 0
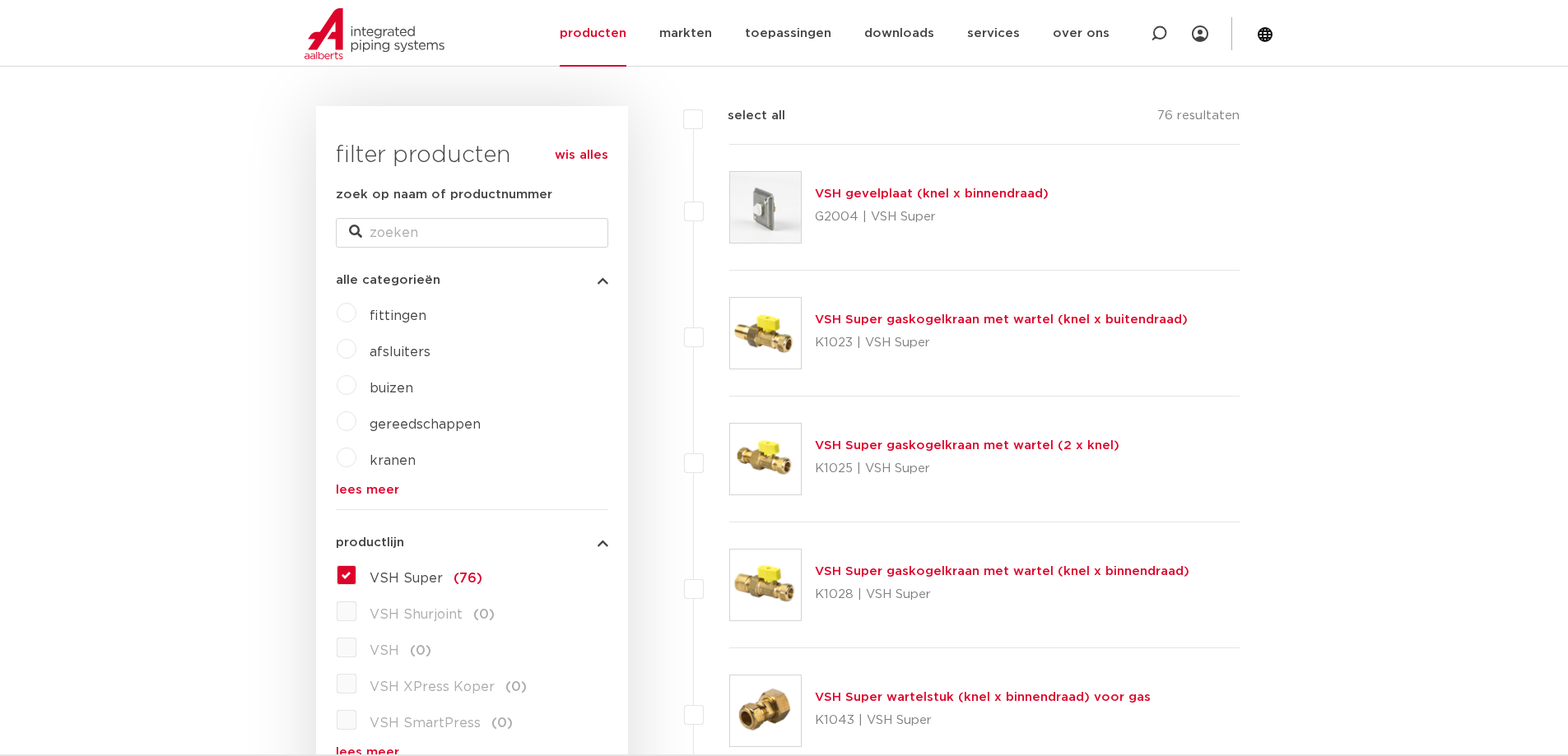
scroll to position [211, 0]
click at [356, 313] on label "fittingen" at bounding box center [391, 313] width 70 height 27
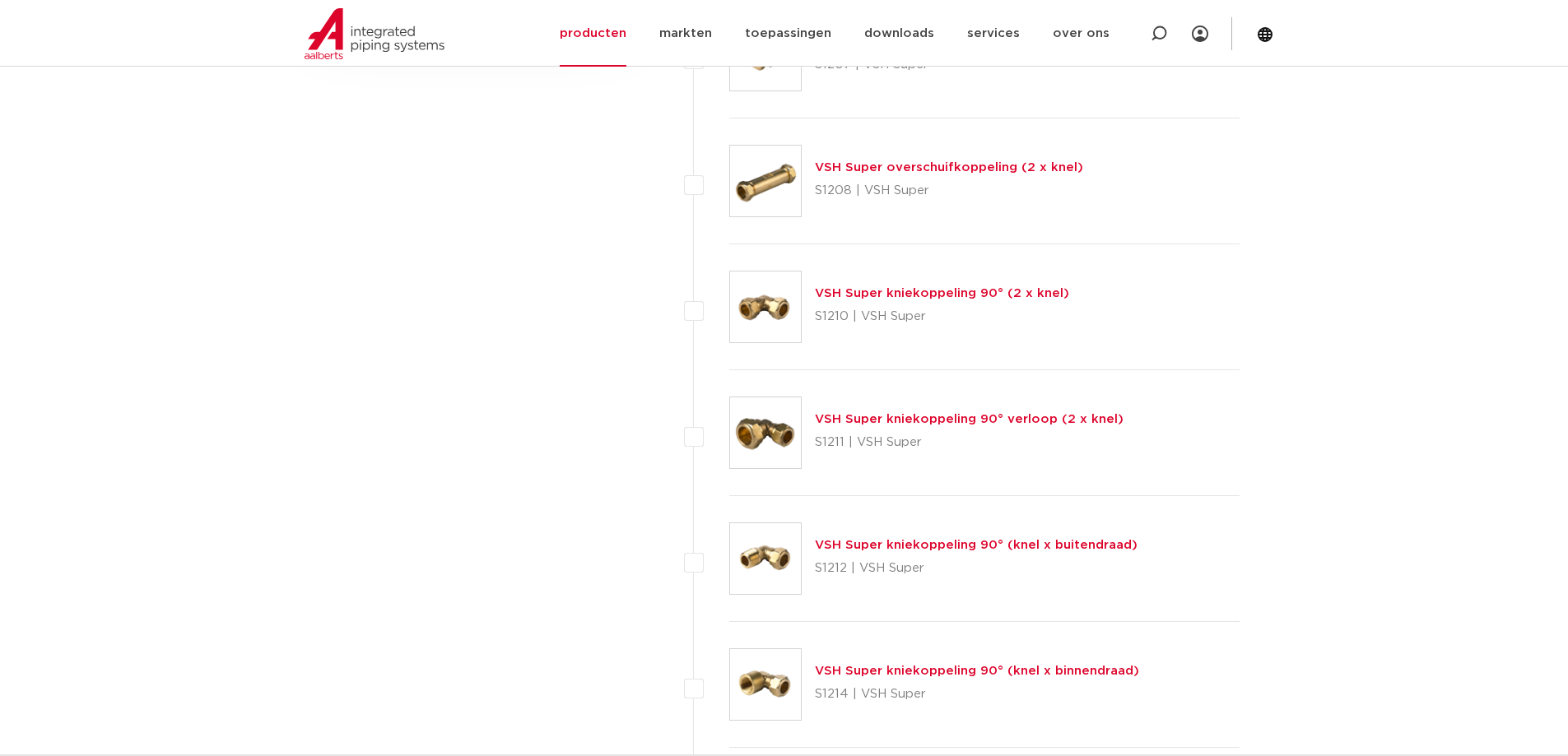
scroll to position [1399, 0]
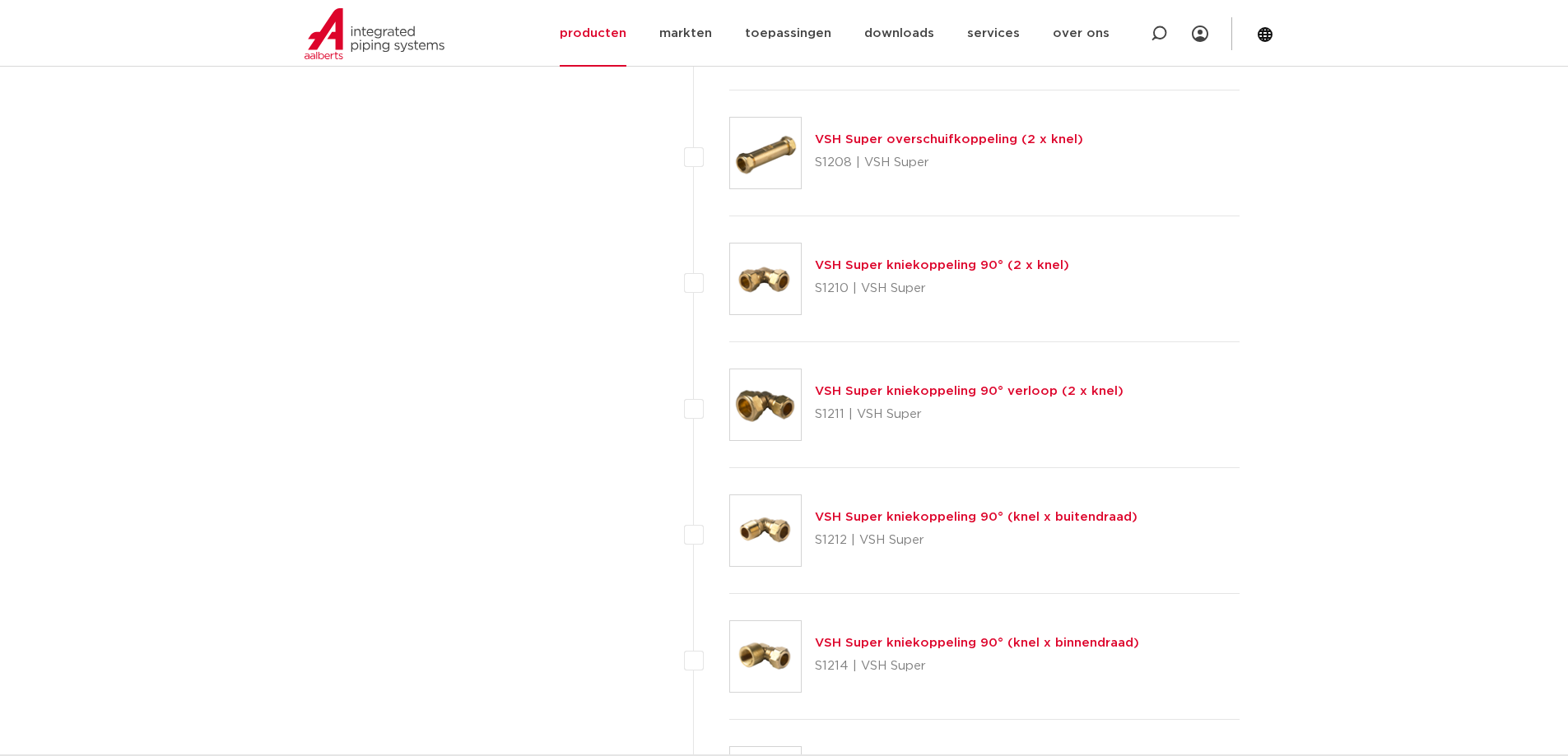
click at [874, 515] on link "VSH Super kniekoppeling 90° (knel x buitendraad)" at bounding box center [976, 517] width 323 height 12
click at [766, 520] on img at bounding box center [766, 530] width 70 height 70
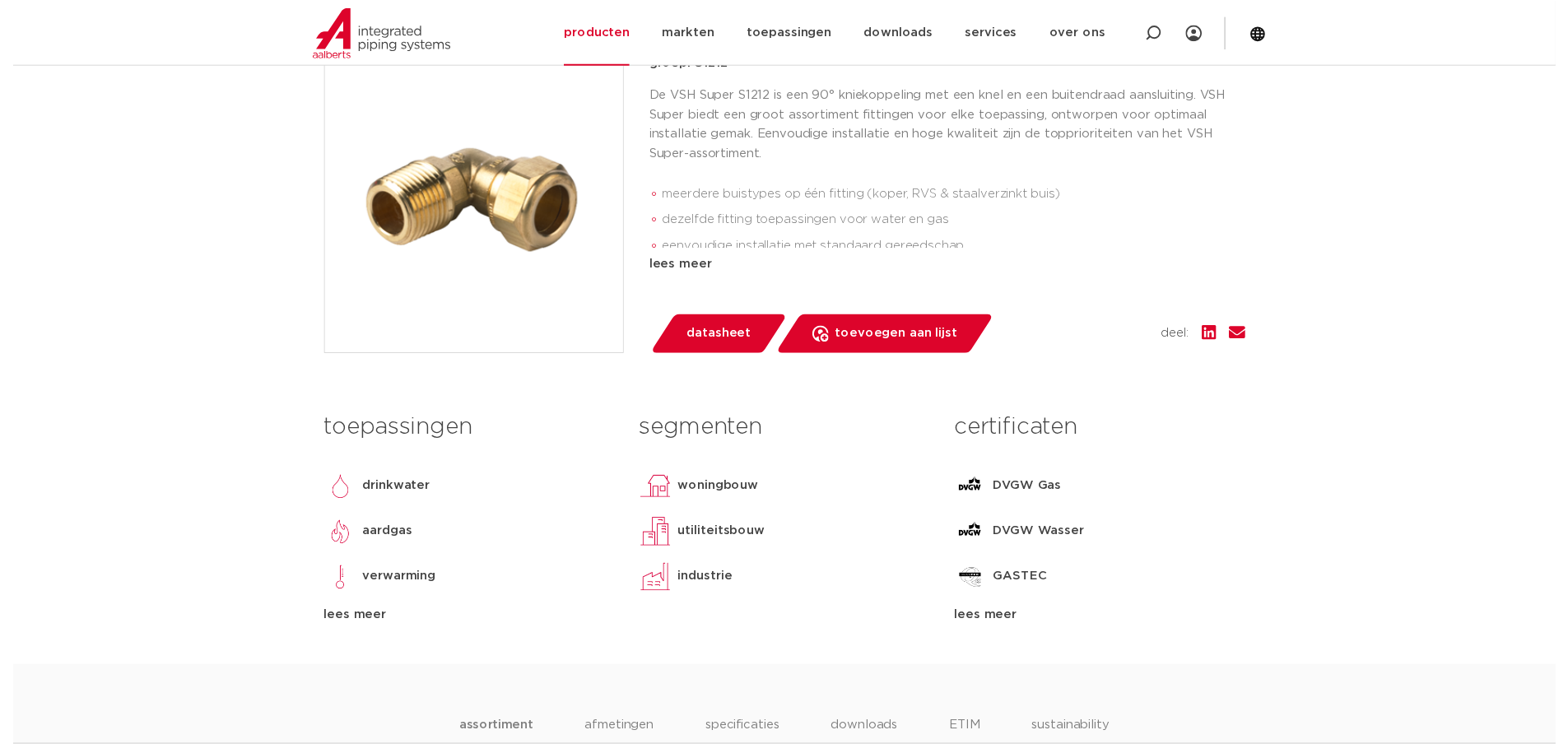
scroll to position [412, 0]
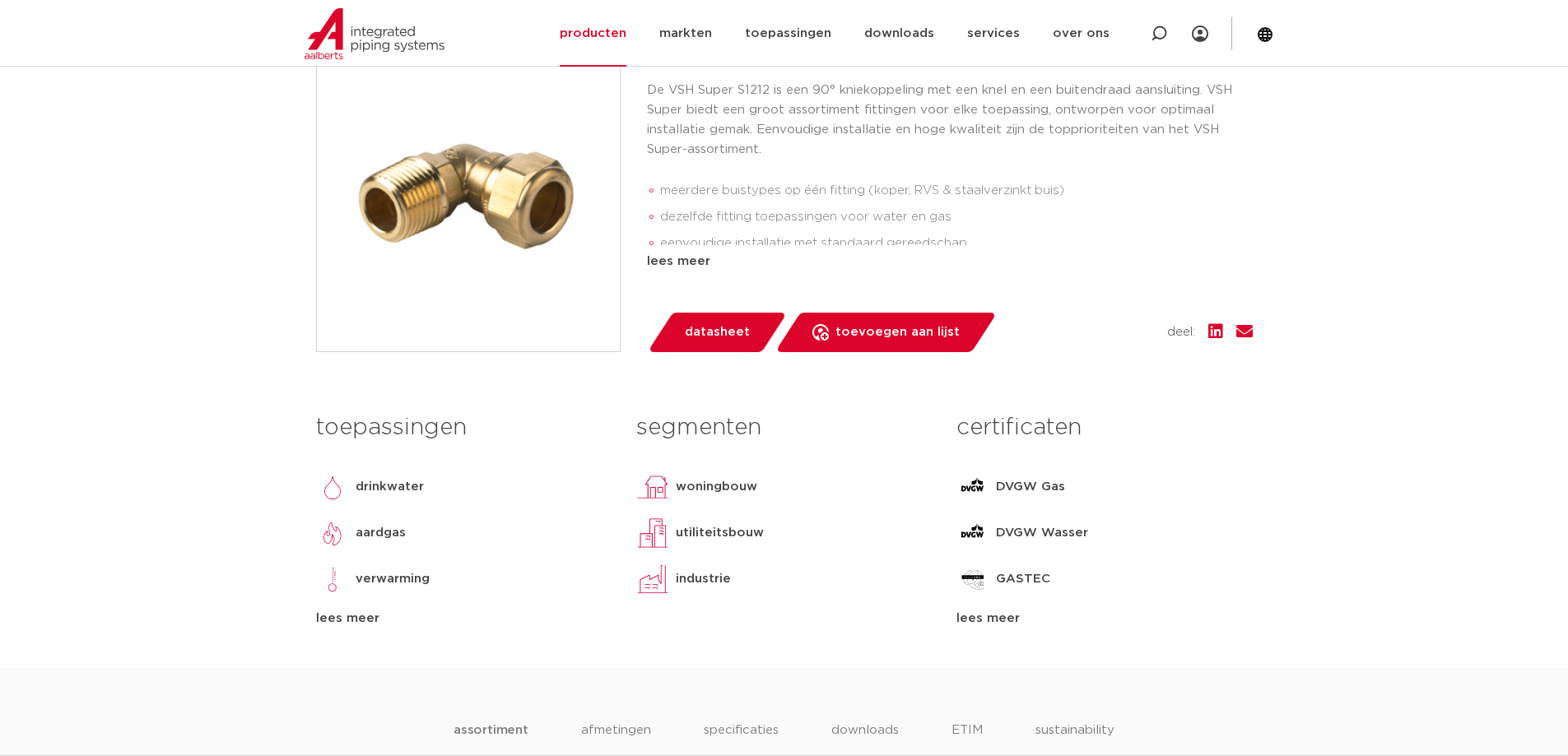
click at [717, 325] on span "datasheet" at bounding box center [717, 332] width 65 height 27
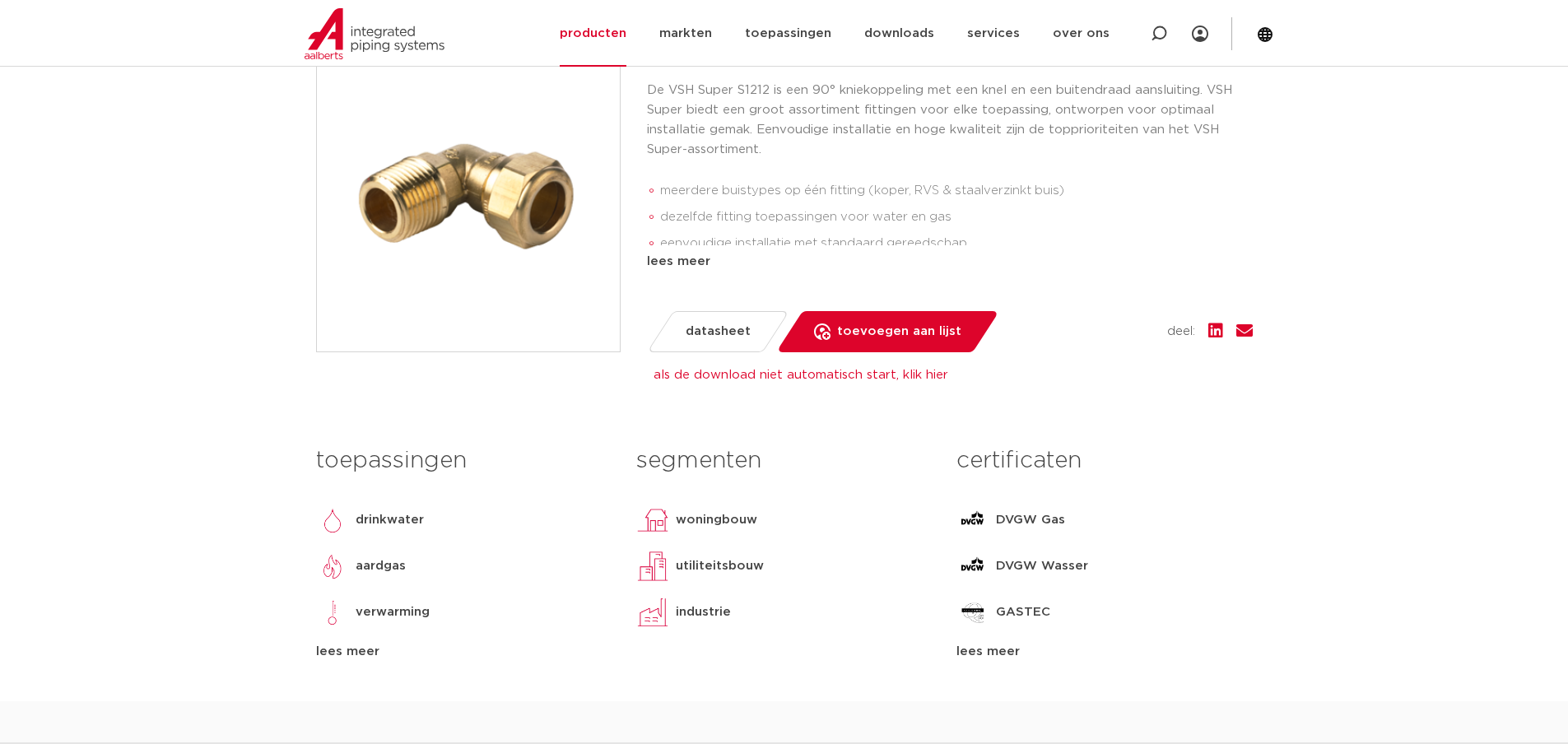
click at [904, 372] on link "als de download niet automatisch start, klik hier" at bounding box center [800, 374] width 294 height 12
click at [480, 185] on img at bounding box center [469, 200] width 303 height 303
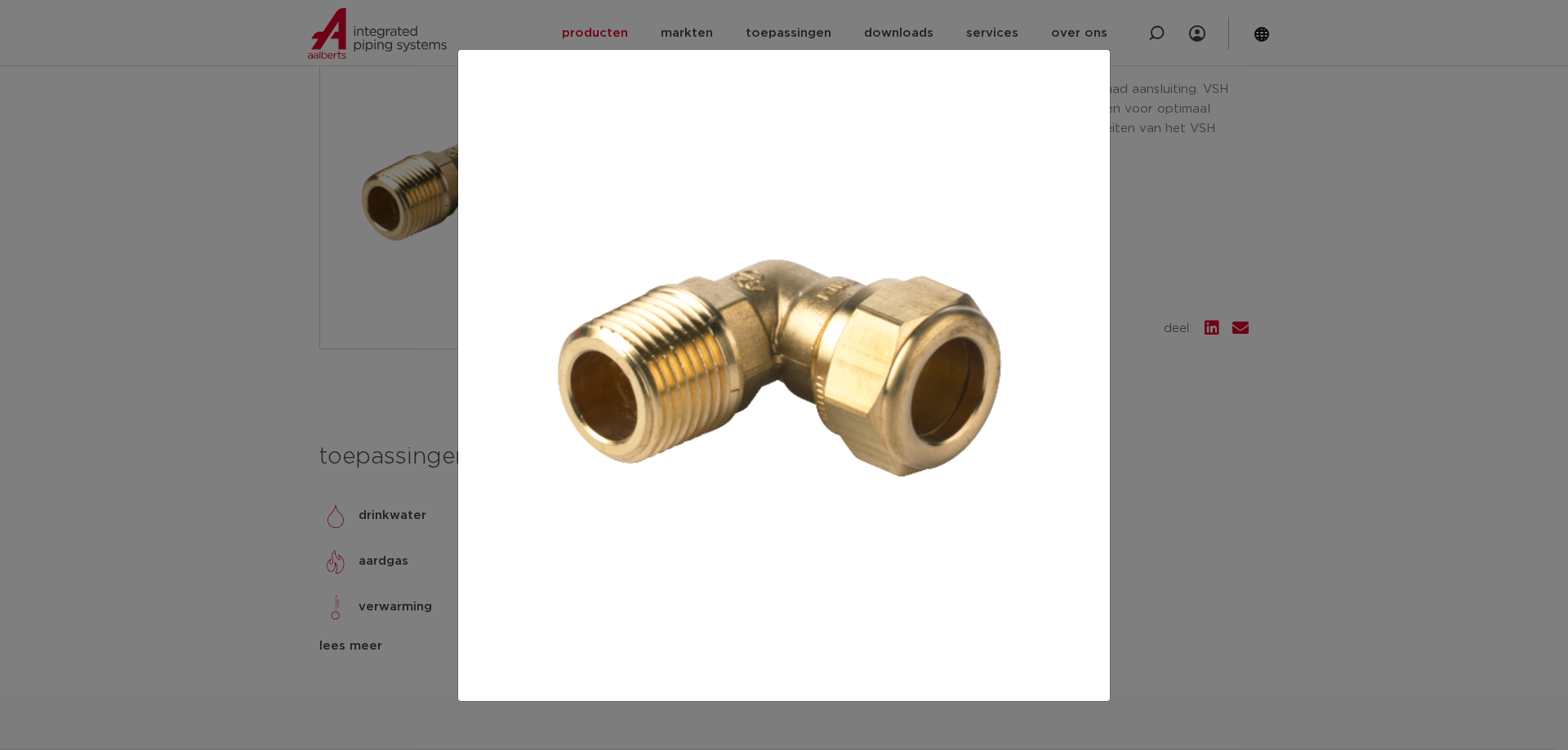
click at [801, 347] on img at bounding box center [784, 376] width 626 height 625
click at [1232, 298] on div at bounding box center [784, 375] width 1568 height 750
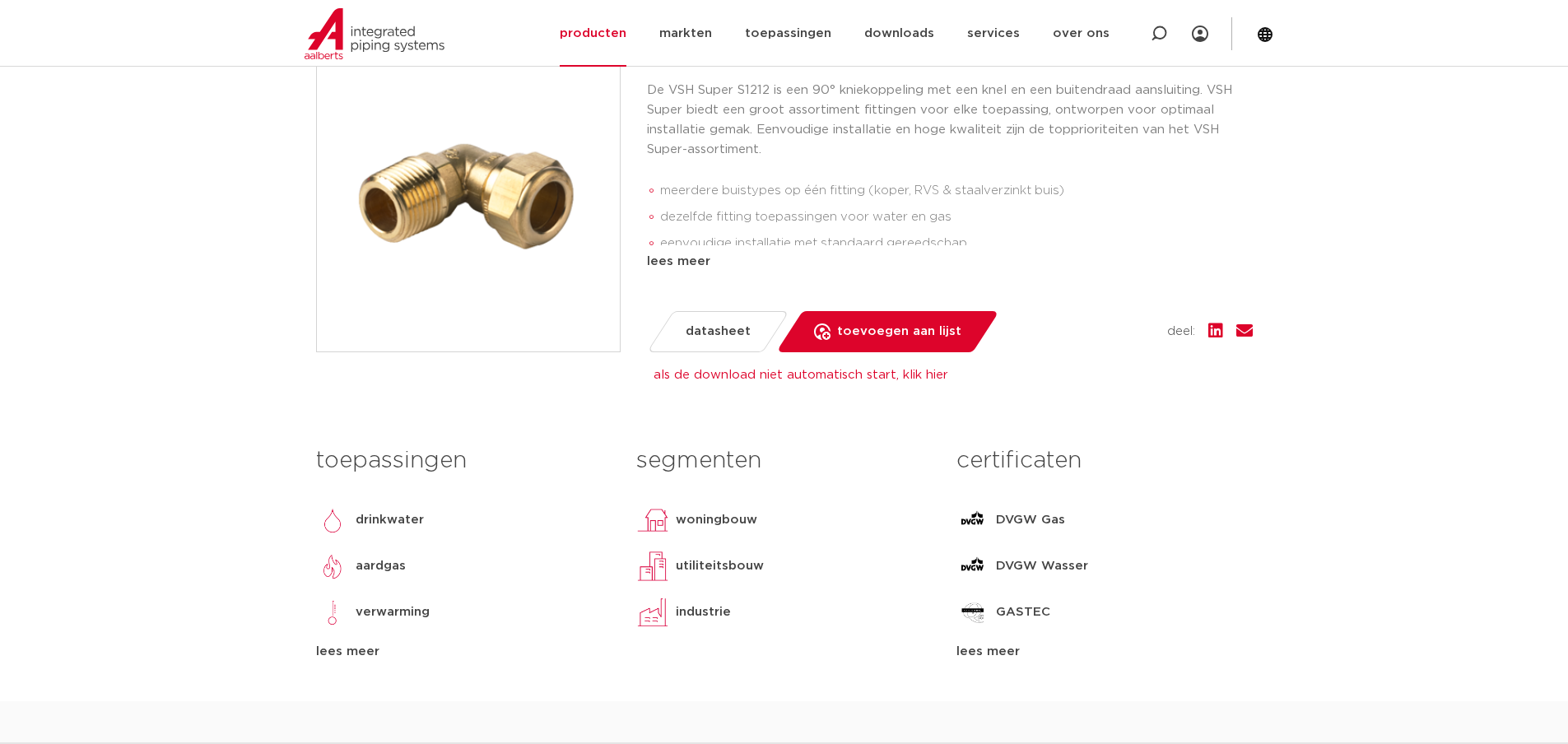
click at [694, 332] on span "datasheet" at bounding box center [718, 332] width 65 height 27
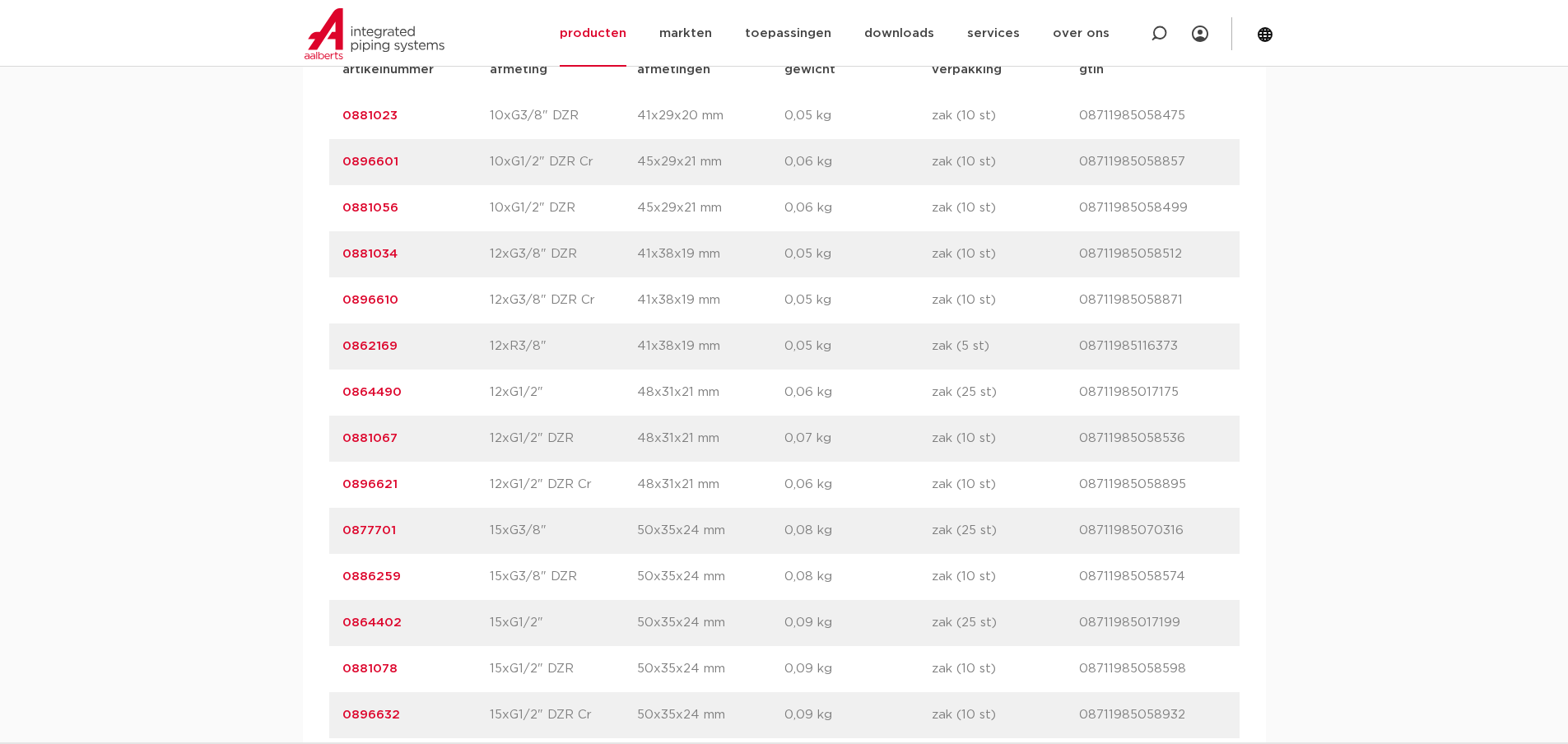
scroll to position [1317, 0]
